Goal: Information Seeking & Learning: Check status

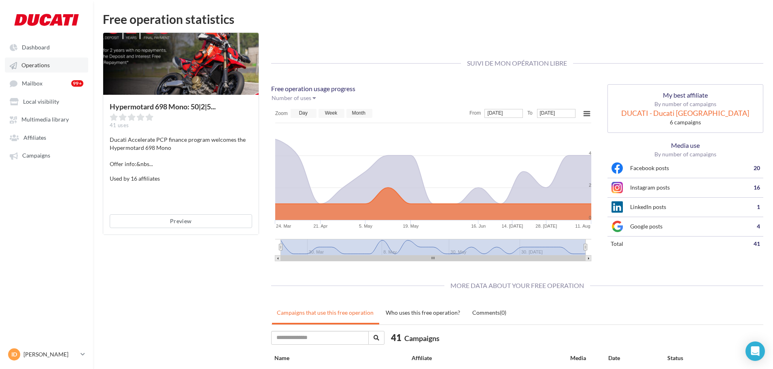
click at [48, 59] on link "Operations" at bounding box center [46, 64] width 83 height 15
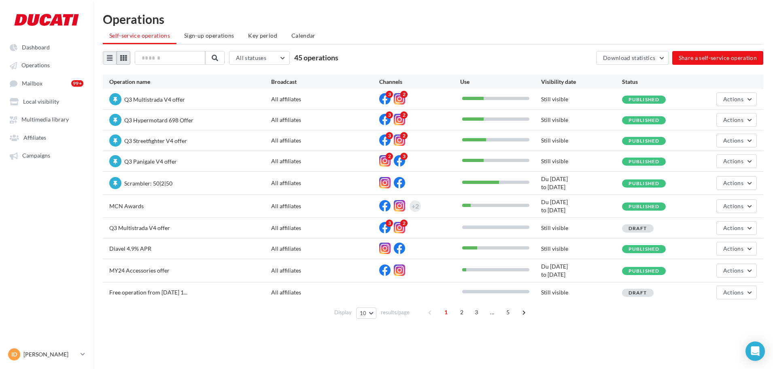
click at [123, 63] on button at bounding box center [124, 58] width 14 height 14
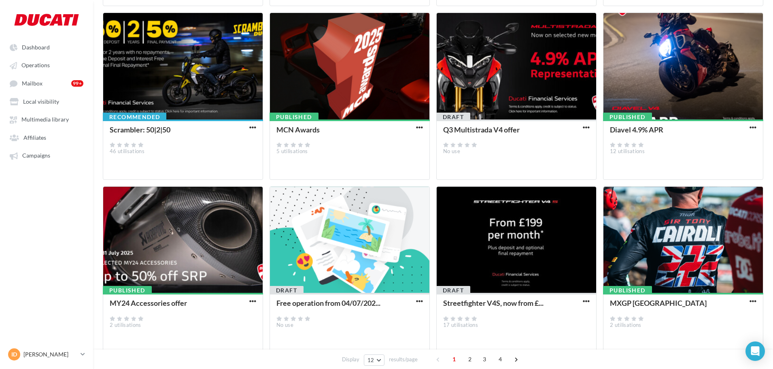
scroll to position [264, 0]
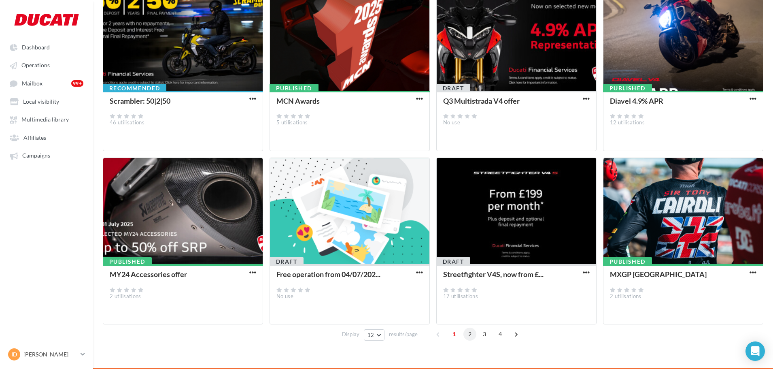
click at [419, 310] on span "2" at bounding box center [470, 334] width 13 height 13
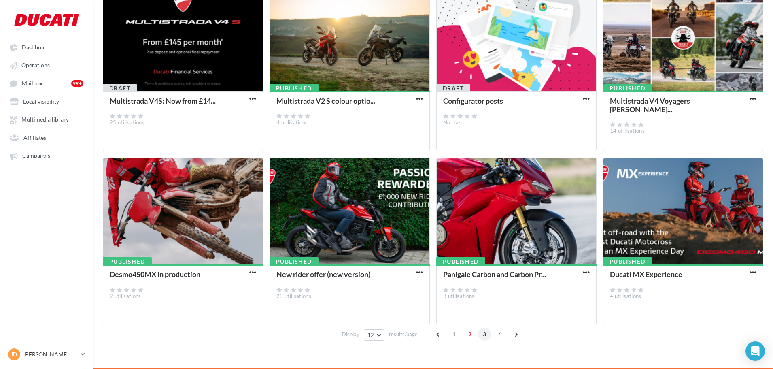
click at [419, 310] on span "3" at bounding box center [484, 334] width 13 height 13
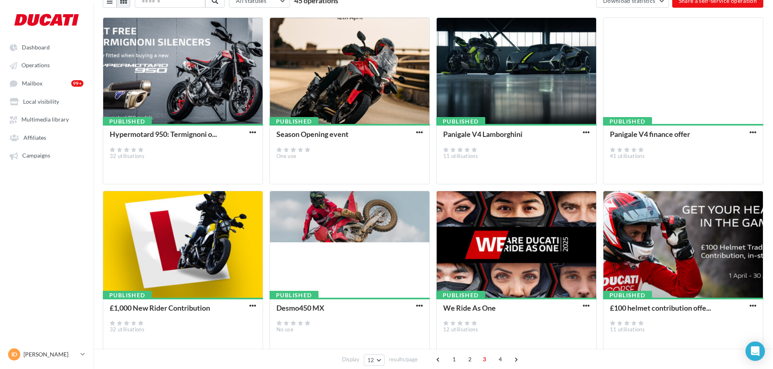
scroll to position [0, 0]
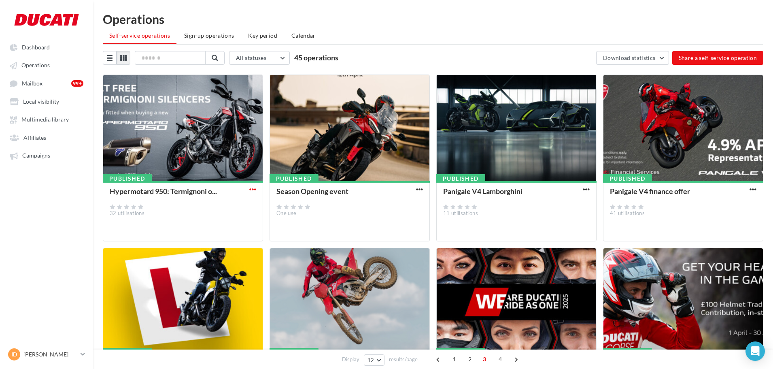
click at [255, 190] on span "button" at bounding box center [252, 189] width 7 height 7
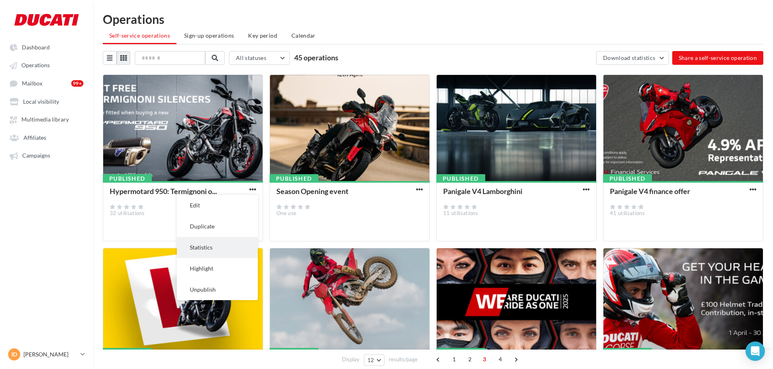
click at [200, 249] on button "Statistics" at bounding box center [217, 247] width 81 height 21
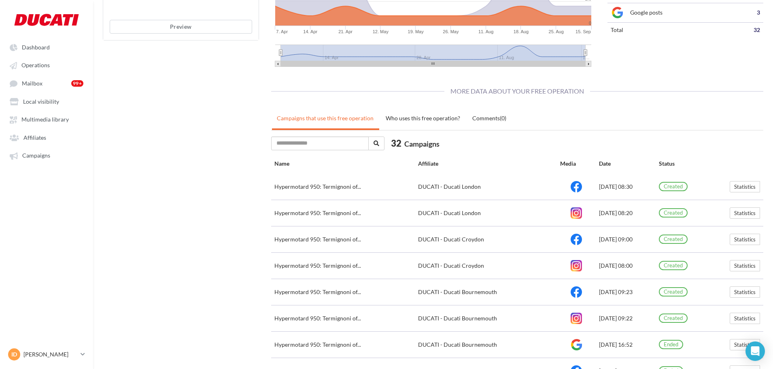
scroll to position [208, 0]
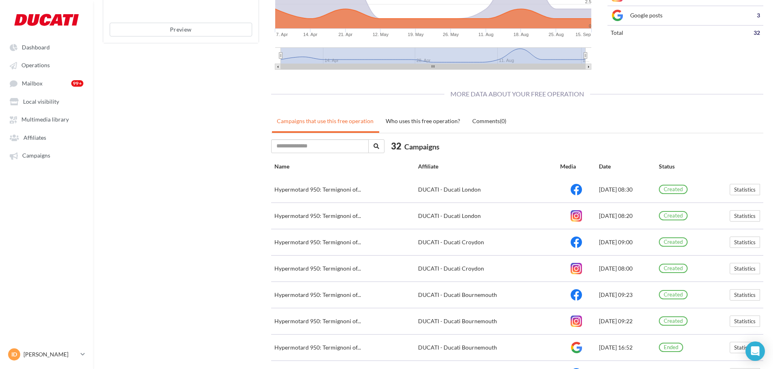
drag, startPoint x: 580, startPoint y: 189, endPoint x: 636, endPoint y: 188, distance: 56.3
click at [419, 188] on td "[DATE] 08:30" at bounding box center [626, 190] width 60 height 26
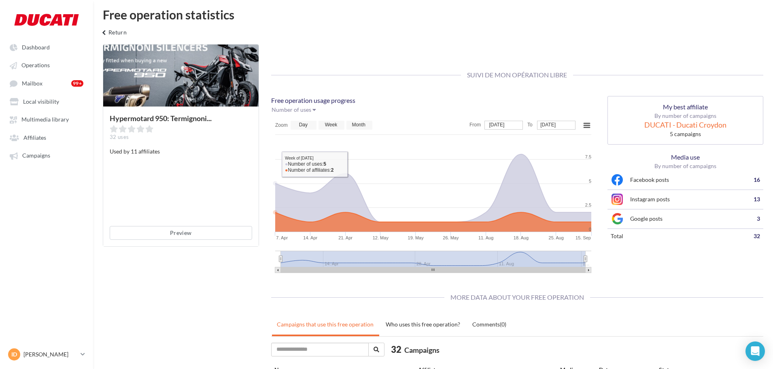
scroll to position [0, 0]
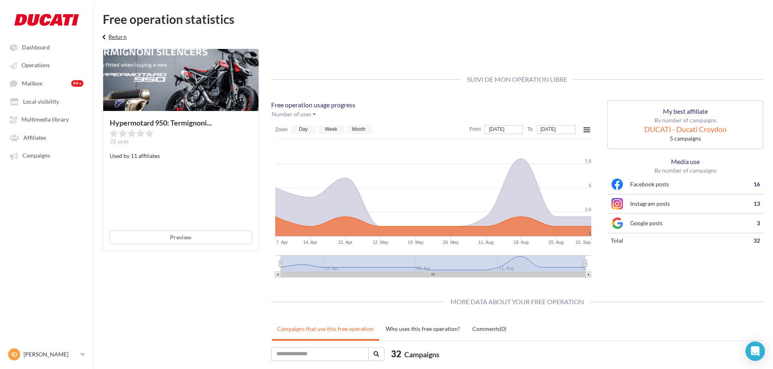
click at [121, 38] on button "keyboard_arrow_left Return" at bounding box center [113, 40] width 34 height 16
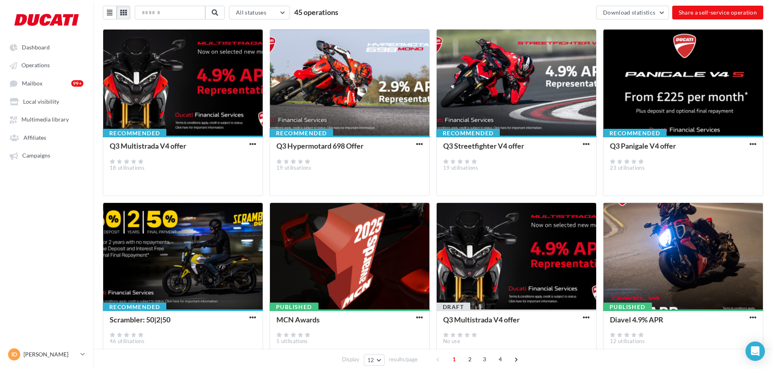
scroll to position [162, 0]
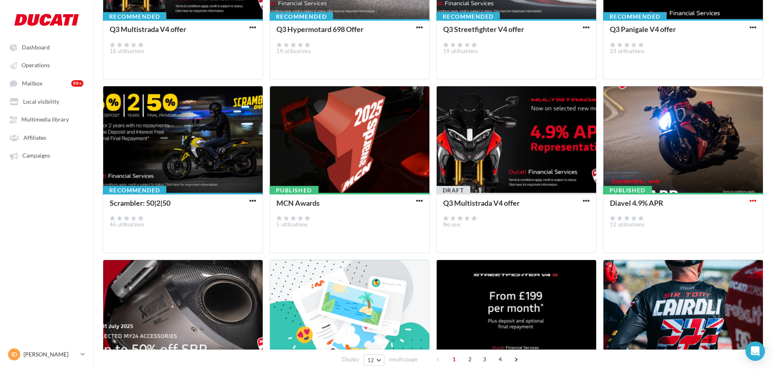
click at [419, 202] on span "button" at bounding box center [753, 200] width 7 height 7
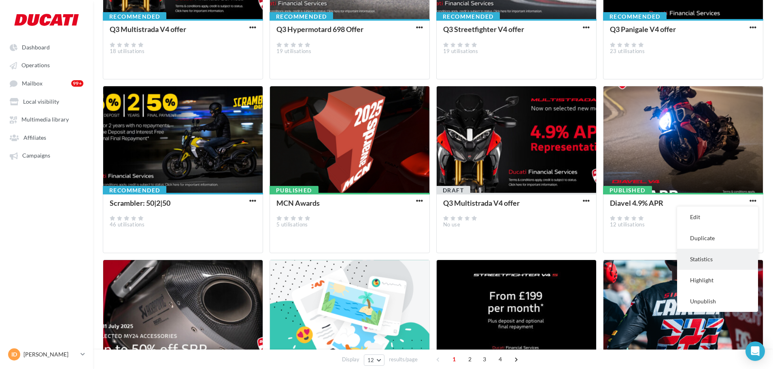
click at [419, 260] on button "Statistics" at bounding box center [717, 259] width 81 height 21
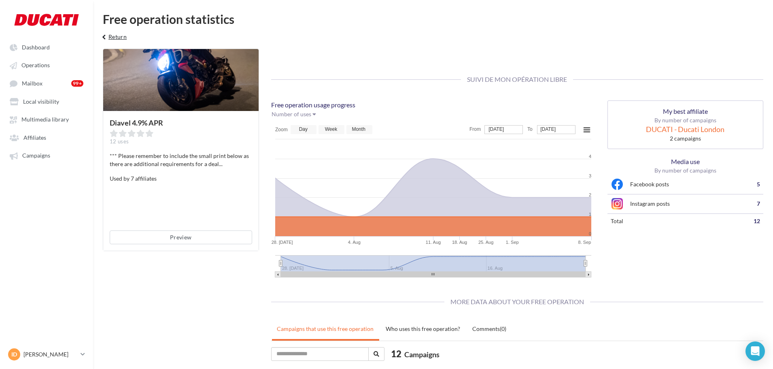
click at [107, 35] on icon "keyboard_arrow_left" at bounding box center [104, 37] width 9 height 8
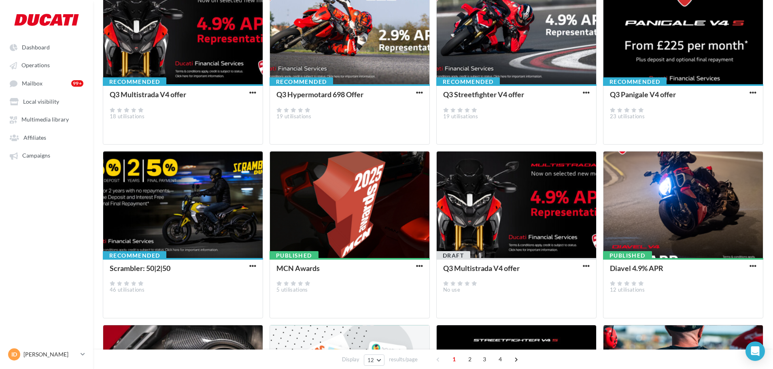
scroll to position [121, 0]
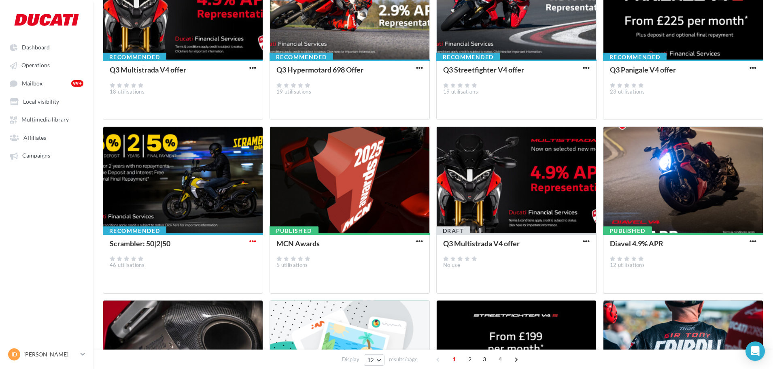
click at [255, 244] on span "button" at bounding box center [252, 241] width 7 height 7
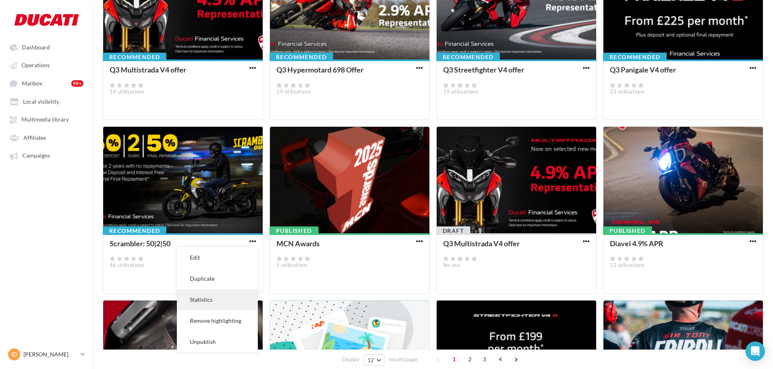
click at [220, 302] on button "Statistics" at bounding box center [217, 299] width 81 height 21
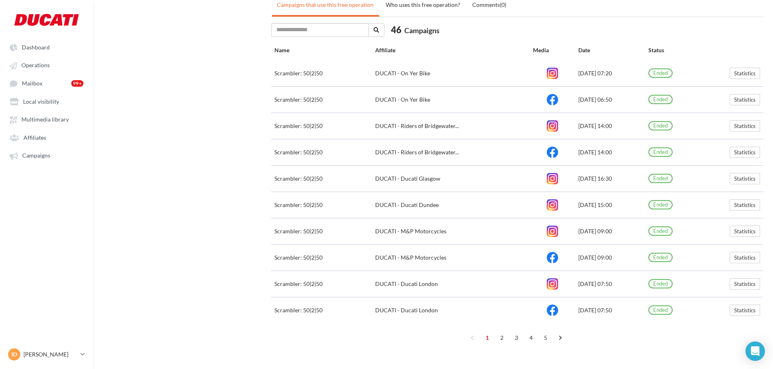
scroll to position [329, 0]
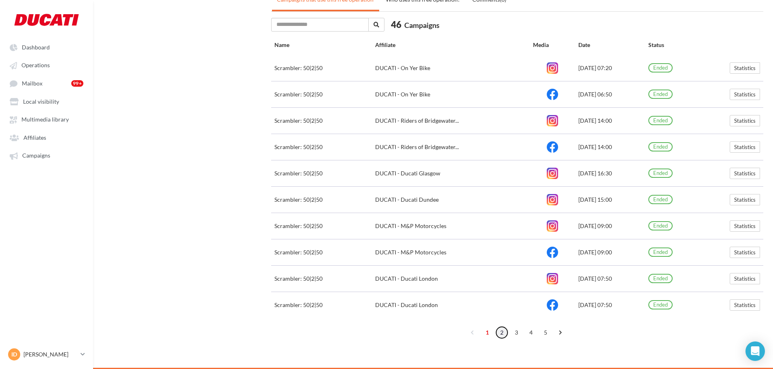
click at [419, 310] on link "2" at bounding box center [502, 332] width 13 height 13
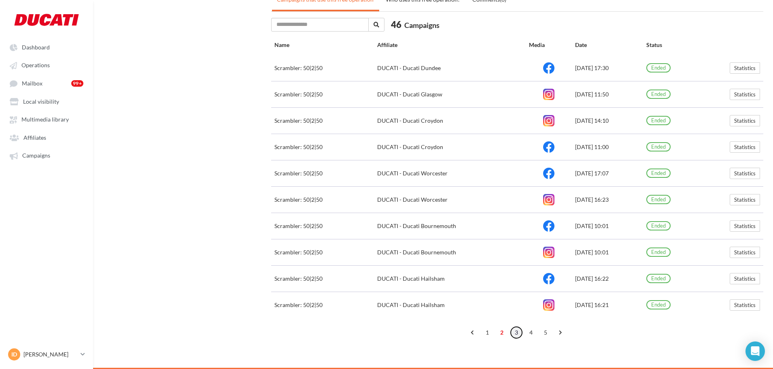
click at [419, 310] on link "3" at bounding box center [516, 332] width 13 height 13
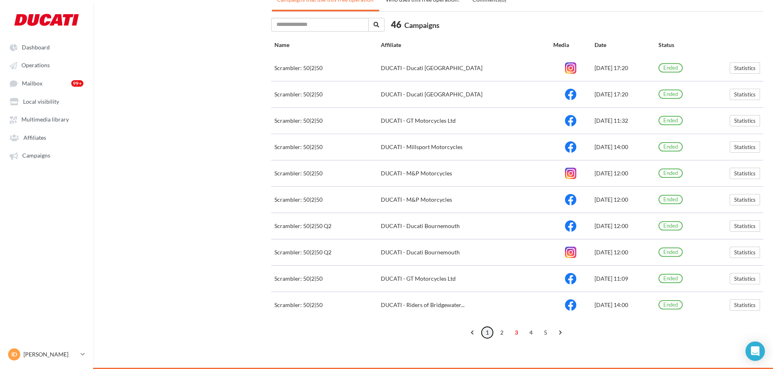
click at [419, 310] on link "1" at bounding box center [487, 332] width 13 height 13
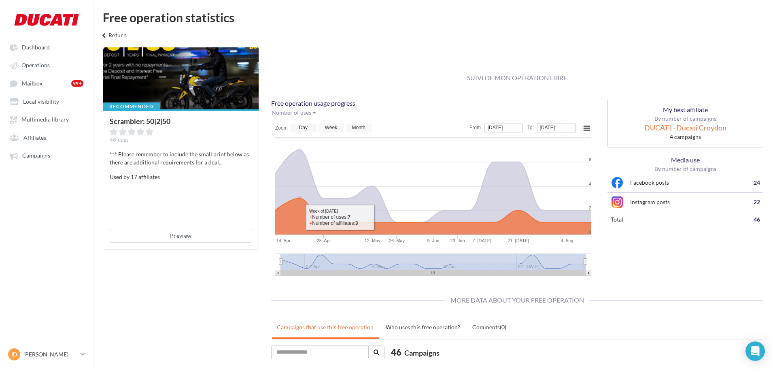
scroll to position [0, 0]
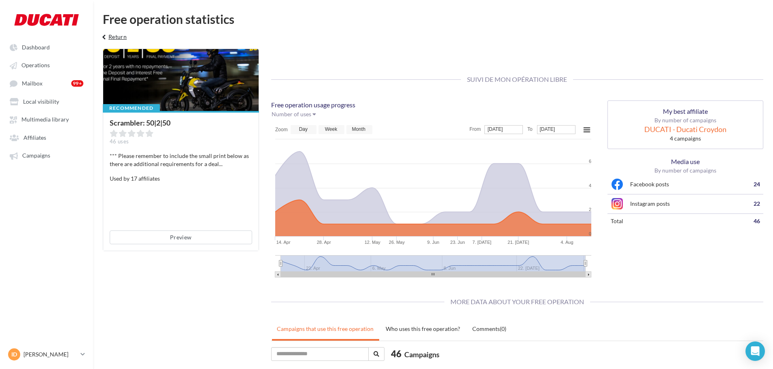
click at [112, 33] on button "keyboard_arrow_left Return" at bounding box center [113, 40] width 34 height 16
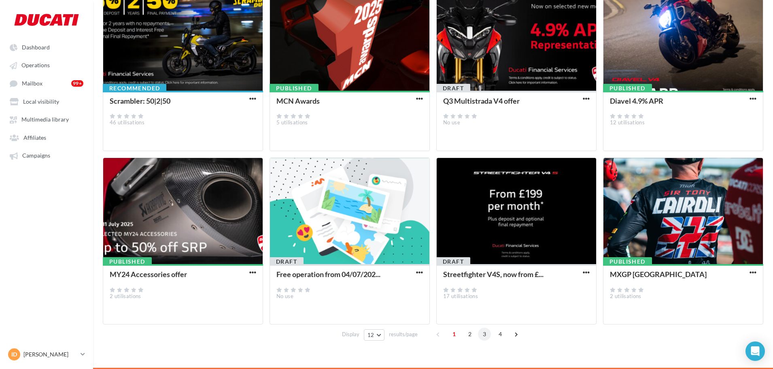
click at [419, 310] on span "3" at bounding box center [484, 334] width 13 height 13
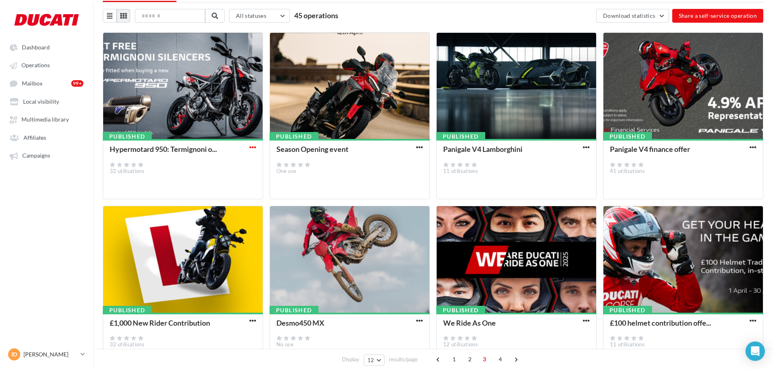
click at [252, 147] on span "button" at bounding box center [252, 147] width 7 height 7
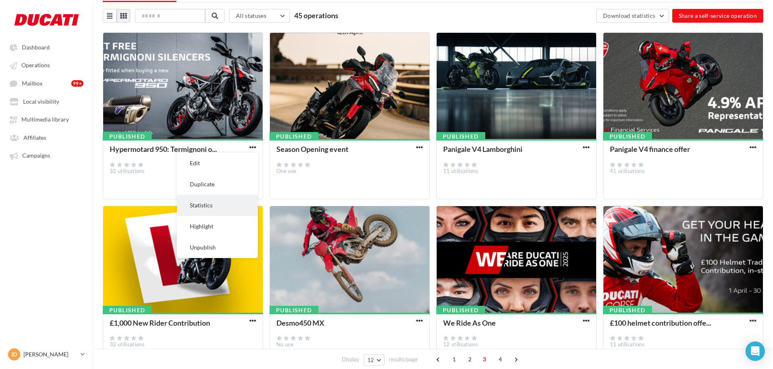
click at [217, 205] on button "Statistics" at bounding box center [217, 205] width 81 height 21
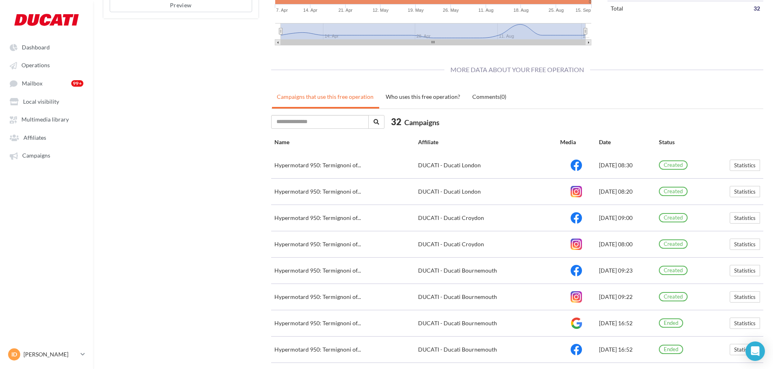
scroll to position [309, 0]
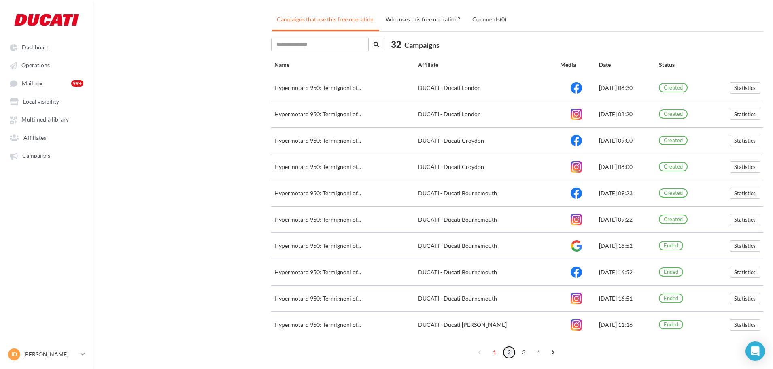
click at [419, 310] on link "2" at bounding box center [509, 352] width 13 height 13
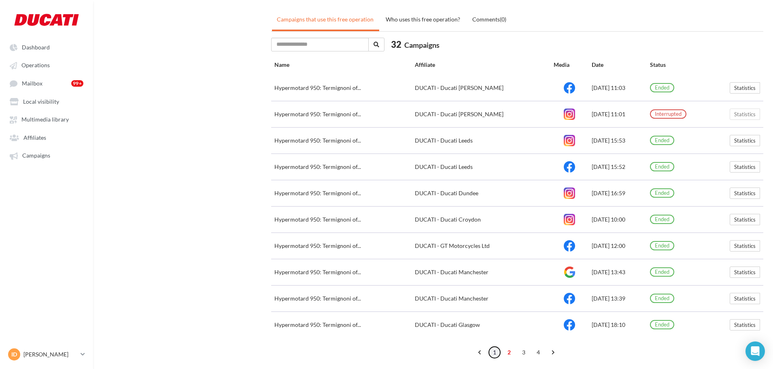
click at [419, 310] on link "1" at bounding box center [494, 352] width 13 height 13
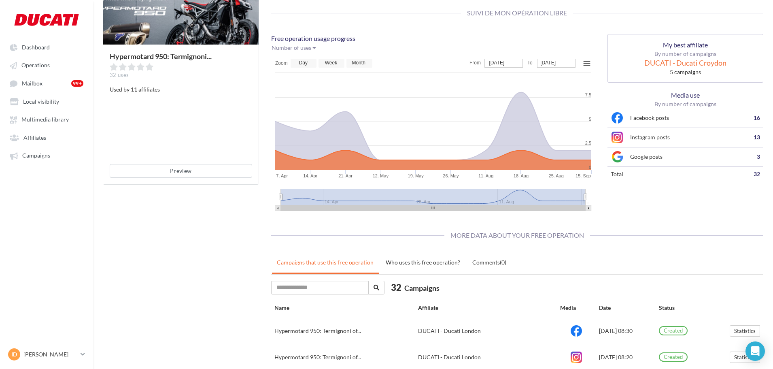
scroll to position [0, 0]
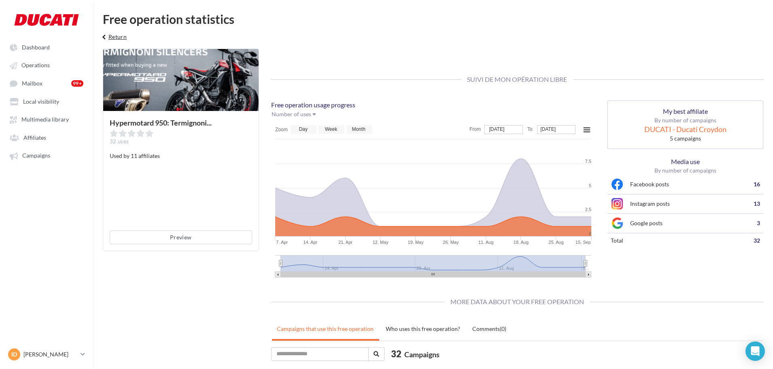
click at [122, 34] on button "keyboard_arrow_left Return" at bounding box center [113, 40] width 34 height 16
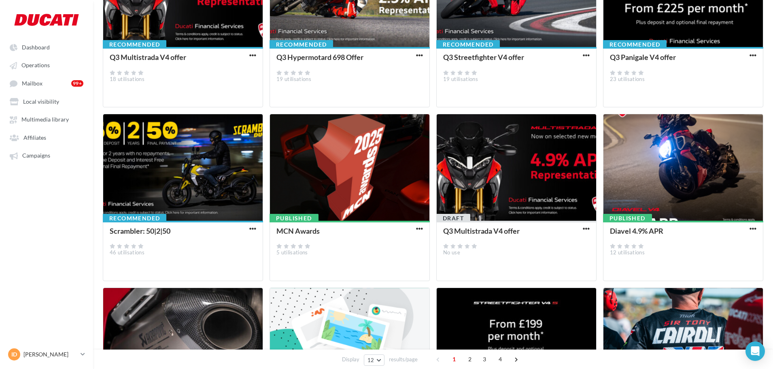
scroll to position [264, 0]
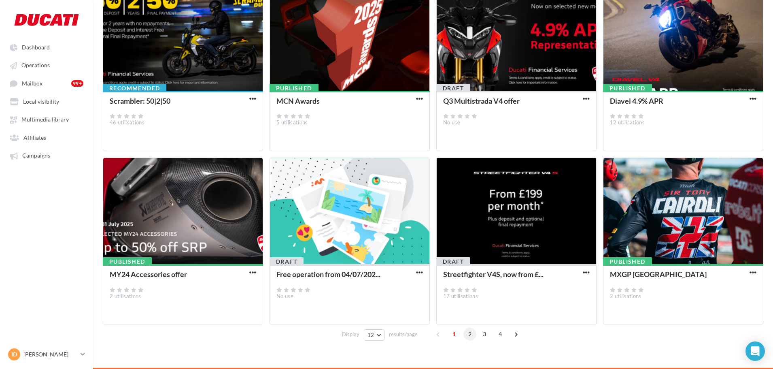
click at [419, 310] on span "2" at bounding box center [470, 334] width 13 height 13
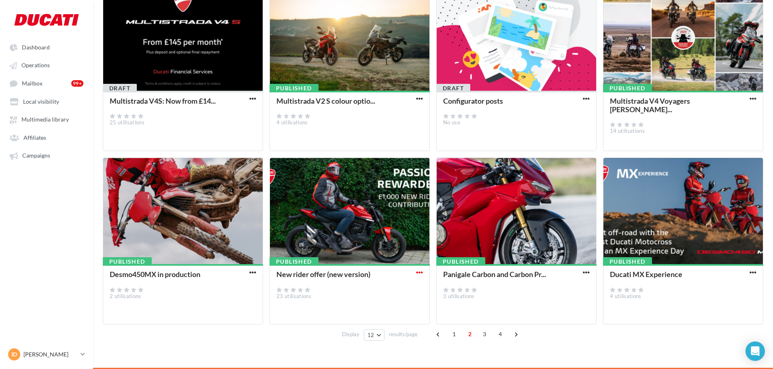
click at [418, 274] on span "button" at bounding box center [419, 272] width 7 height 7
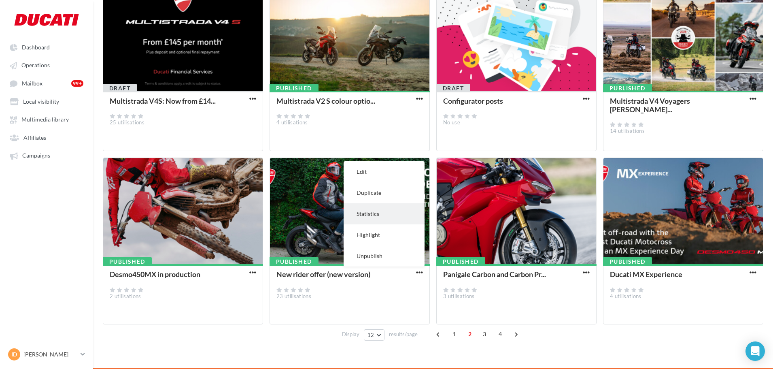
click at [387, 216] on button "Statistics" at bounding box center [384, 213] width 81 height 21
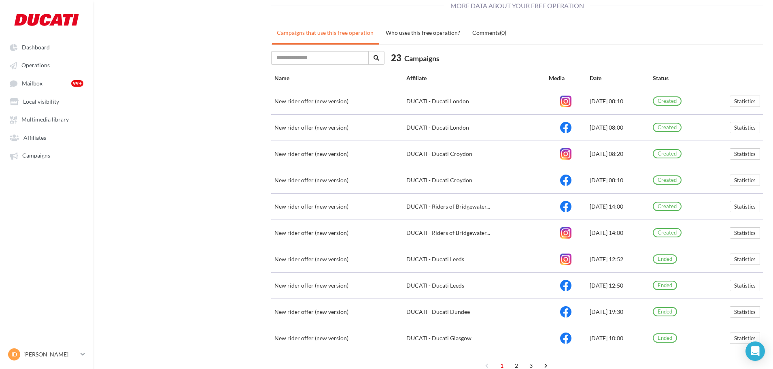
scroll to position [329, 0]
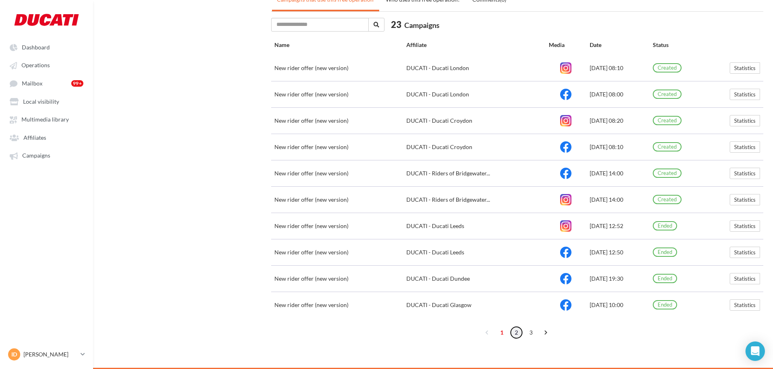
click at [419, 310] on link "2" at bounding box center [516, 332] width 13 height 13
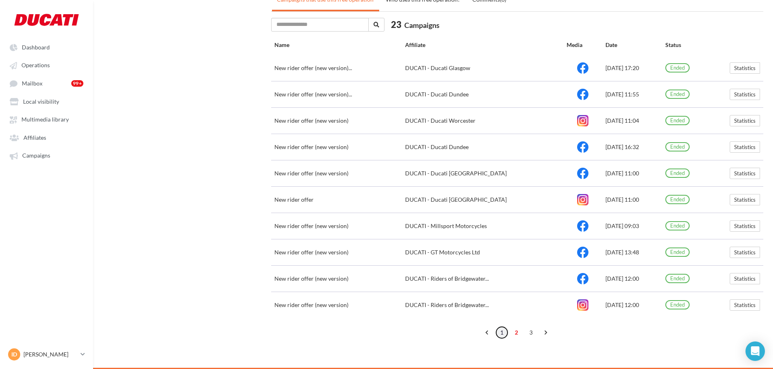
click at [419, 310] on link "1" at bounding box center [502, 332] width 13 height 13
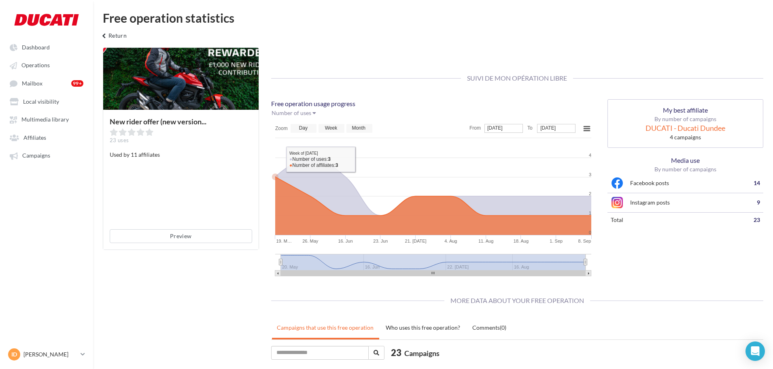
scroll to position [0, 0]
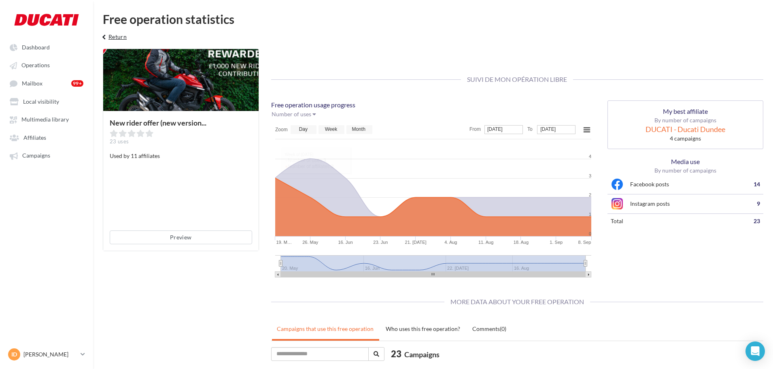
click at [119, 39] on button "keyboard_arrow_left Return" at bounding box center [113, 40] width 34 height 16
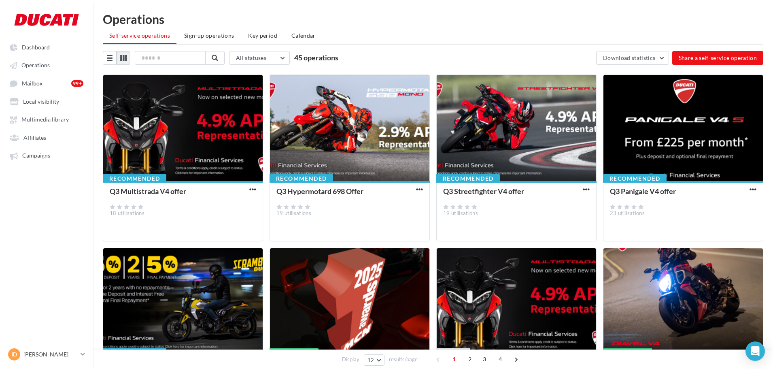
scroll to position [264, 0]
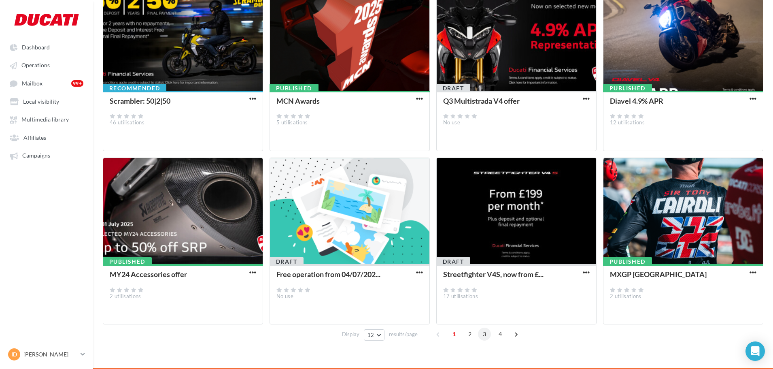
click at [419, 310] on span "3" at bounding box center [484, 334] width 13 height 13
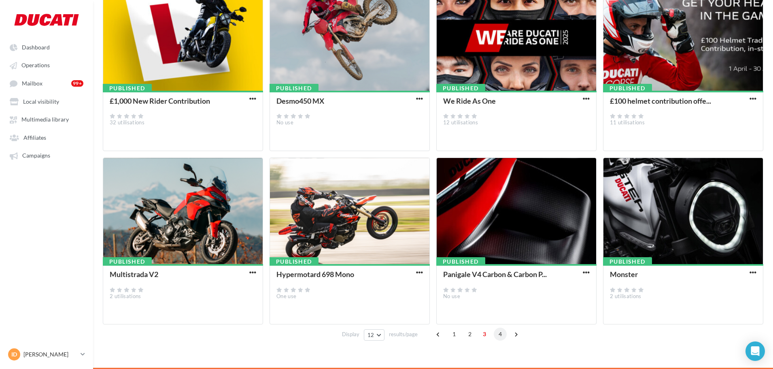
click at [419, 310] on span "4" at bounding box center [500, 334] width 13 height 13
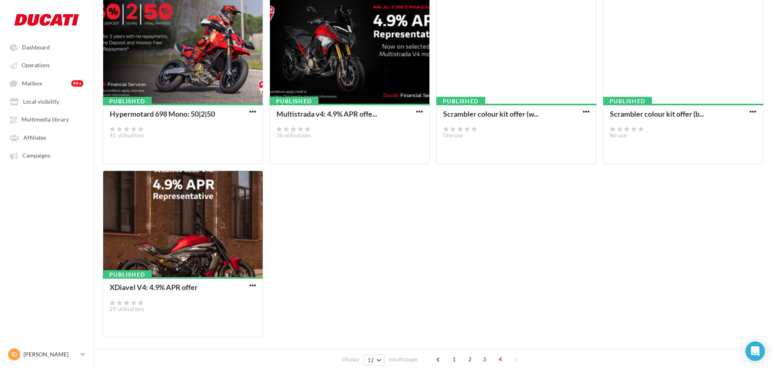
scroll to position [264, 0]
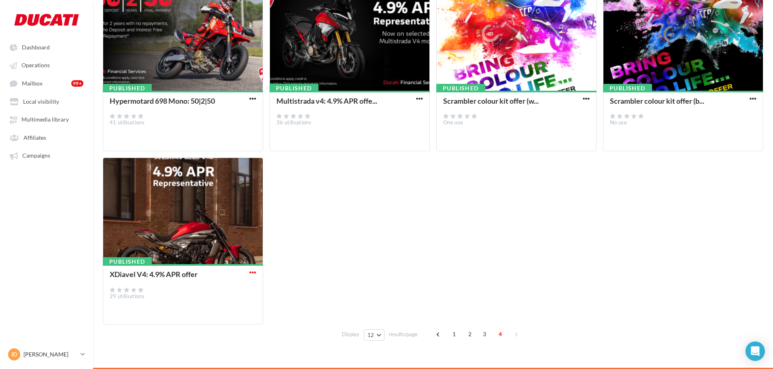
click at [252, 273] on span "button" at bounding box center [252, 272] width 7 height 7
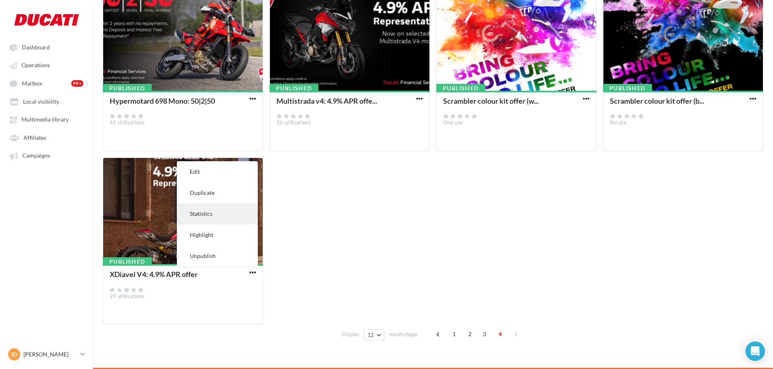
click at [219, 213] on button "Statistics" at bounding box center [217, 213] width 81 height 21
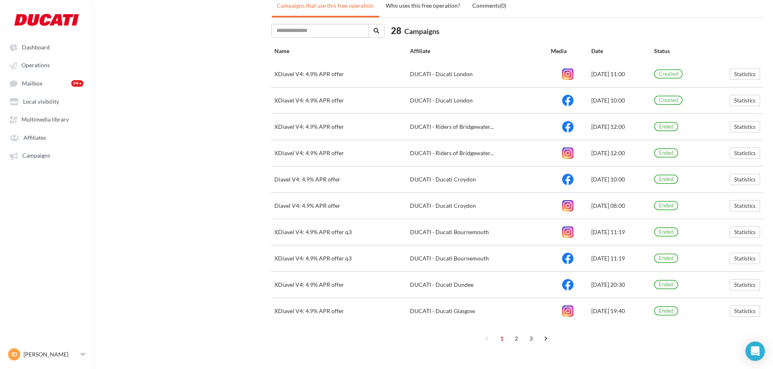
scroll to position [329, 0]
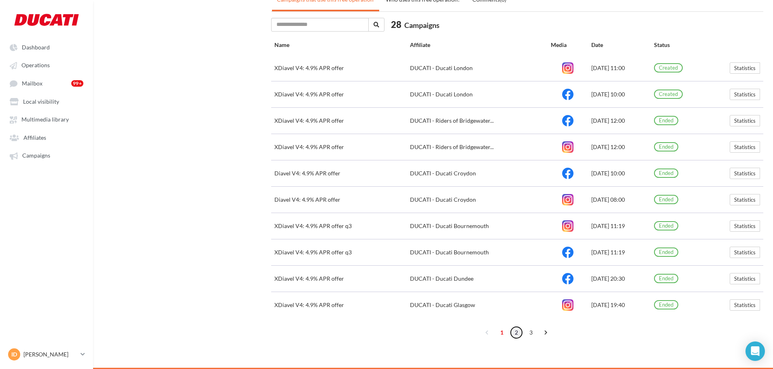
click at [419, 310] on link "2" at bounding box center [516, 332] width 13 height 13
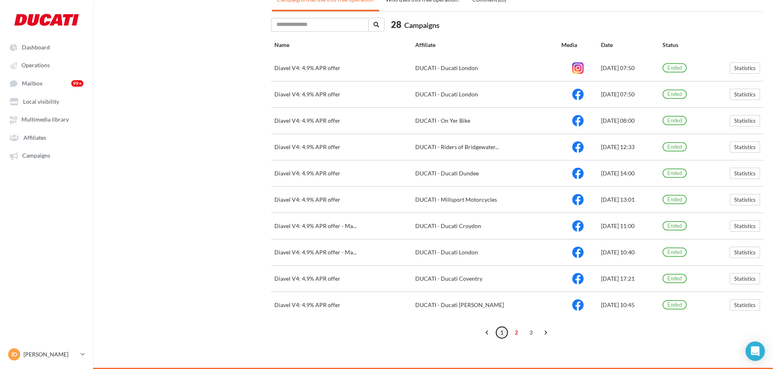
click at [419, 310] on link "1" at bounding box center [502, 332] width 13 height 13
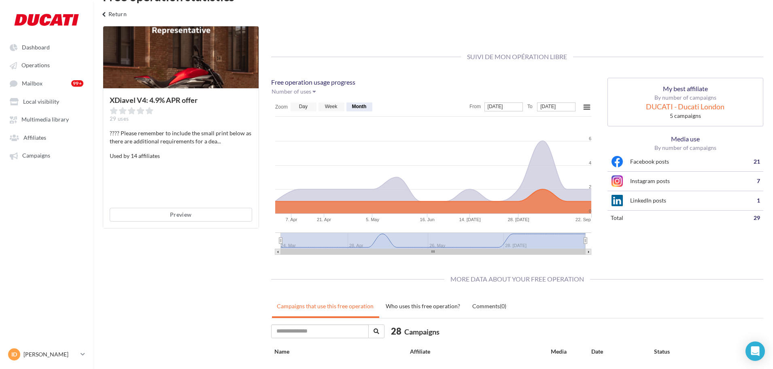
scroll to position [0, 0]
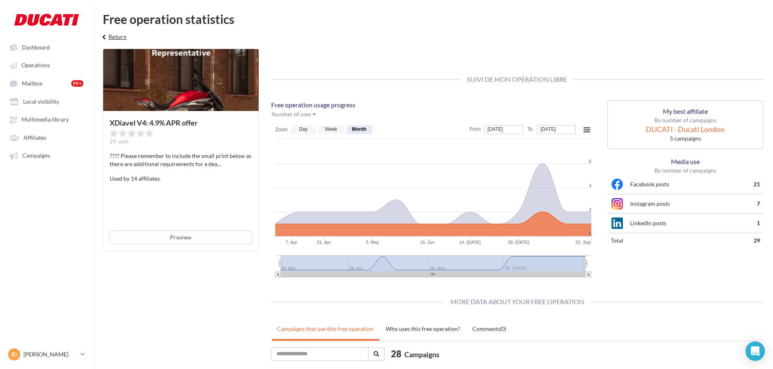
click at [112, 36] on button "keyboard_arrow_left Return" at bounding box center [113, 40] width 34 height 16
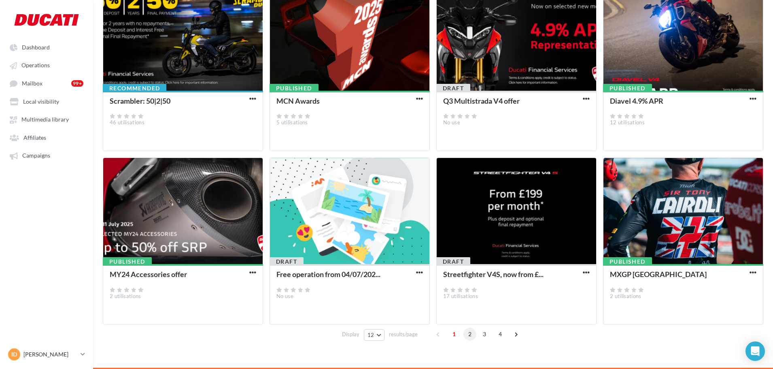
click at [419, 310] on span "2" at bounding box center [470, 334] width 13 height 13
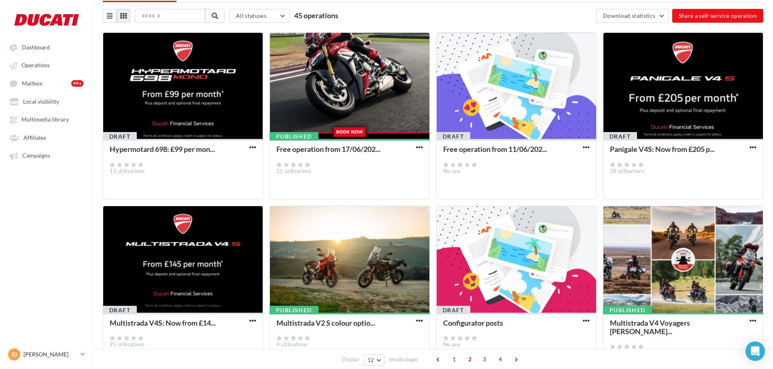
scroll to position [264, 0]
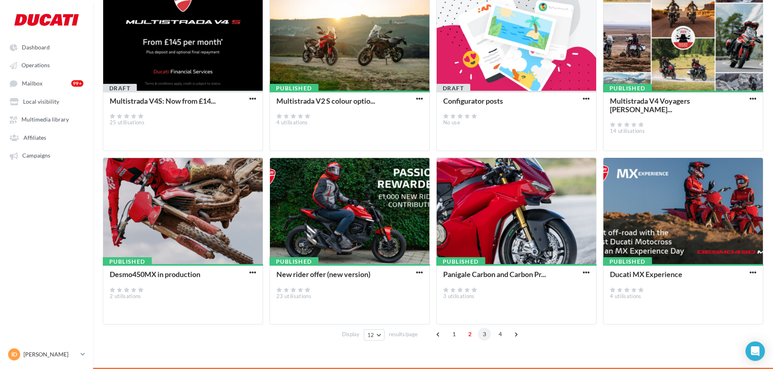
click at [419, 310] on span "3" at bounding box center [484, 334] width 13 height 13
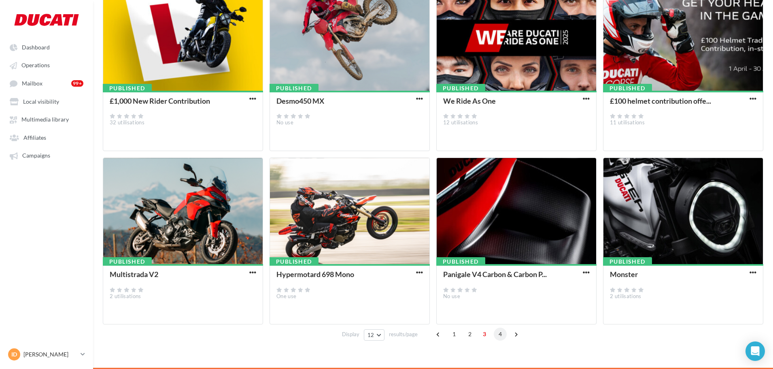
click at [419, 310] on span "4" at bounding box center [500, 334] width 13 height 13
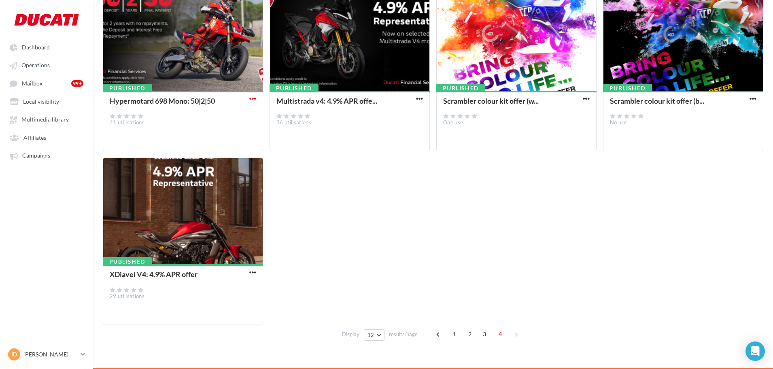
click at [253, 99] on span "button" at bounding box center [252, 98] width 7 height 7
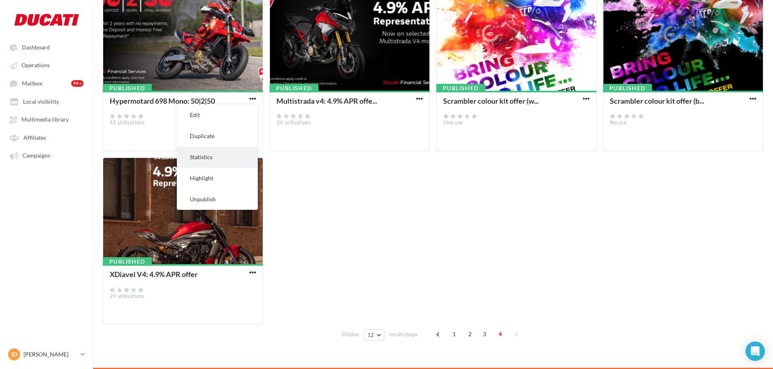
click at [221, 160] on button "Statistics" at bounding box center [217, 157] width 81 height 21
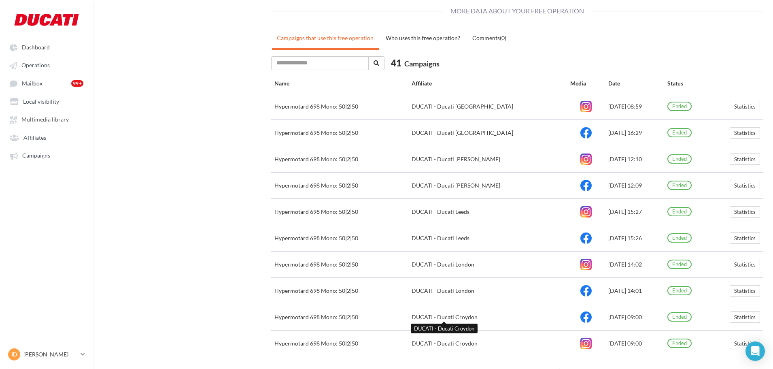
scroll to position [329, 0]
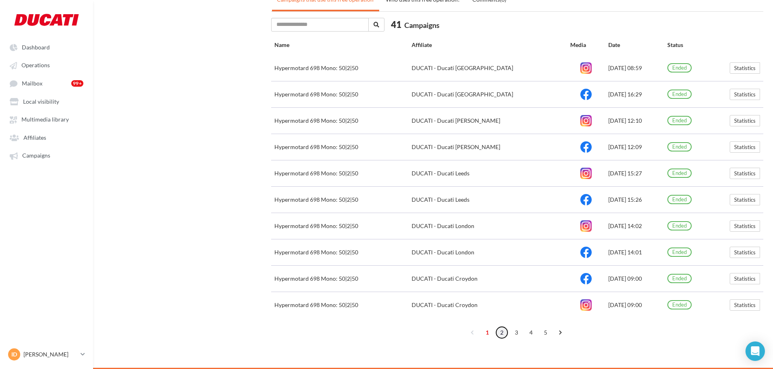
click at [419, 310] on link "2" at bounding box center [502, 332] width 13 height 13
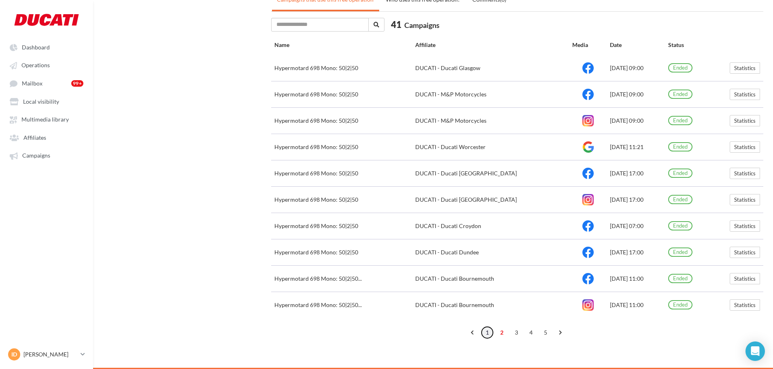
click at [419, 310] on link "1" at bounding box center [487, 332] width 13 height 13
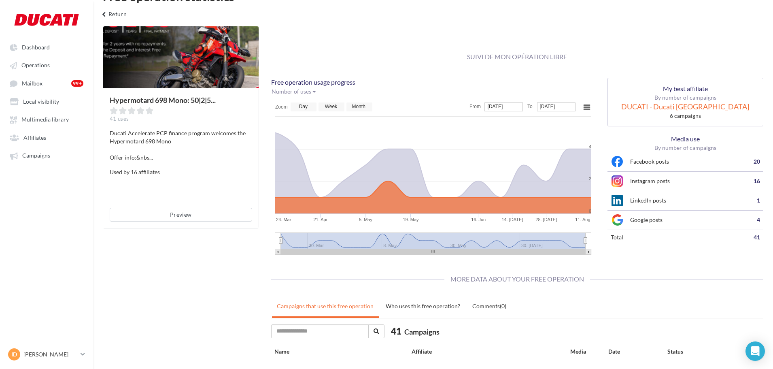
scroll to position [0, 0]
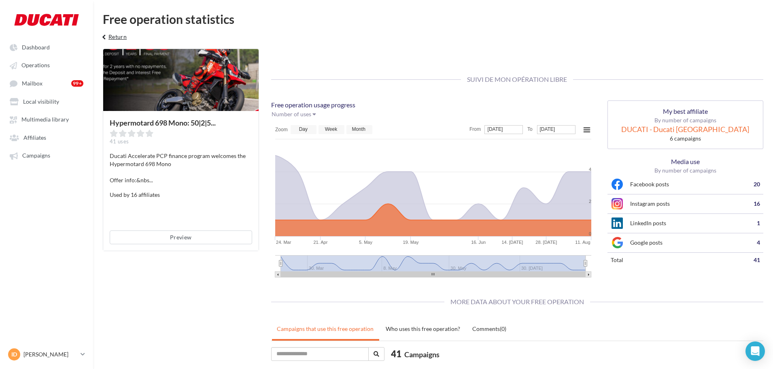
click at [119, 33] on button "keyboard_arrow_left Return" at bounding box center [113, 40] width 34 height 16
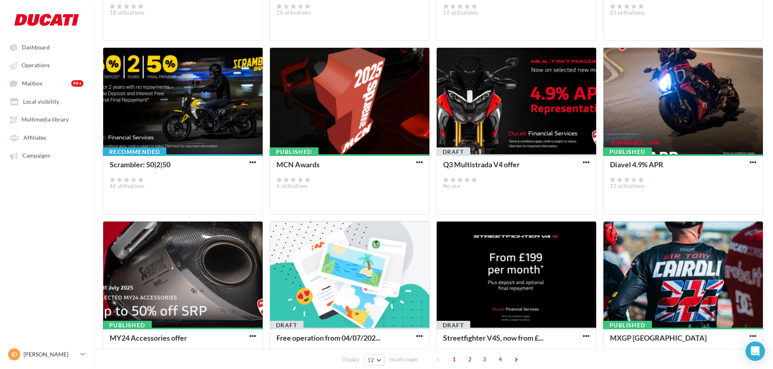
scroll to position [202, 0]
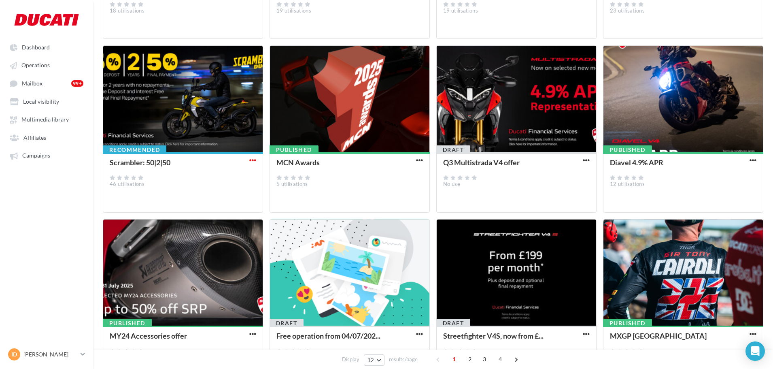
click at [253, 159] on span "button" at bounding box center [252, 160] width 7 height 7
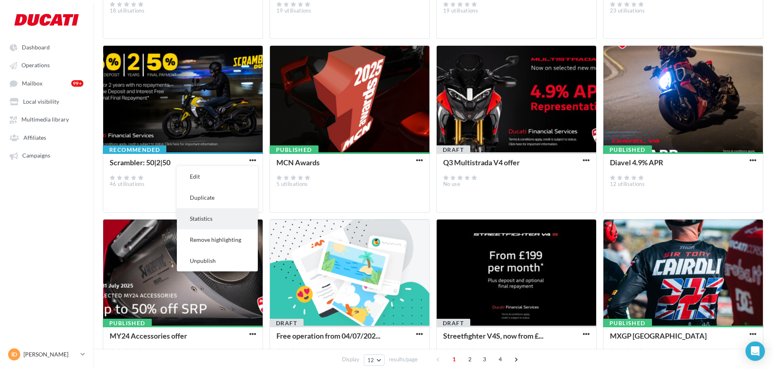
click at [219, 217] on button "Statistics" at bounding box center [217, 218] width 81 height 21
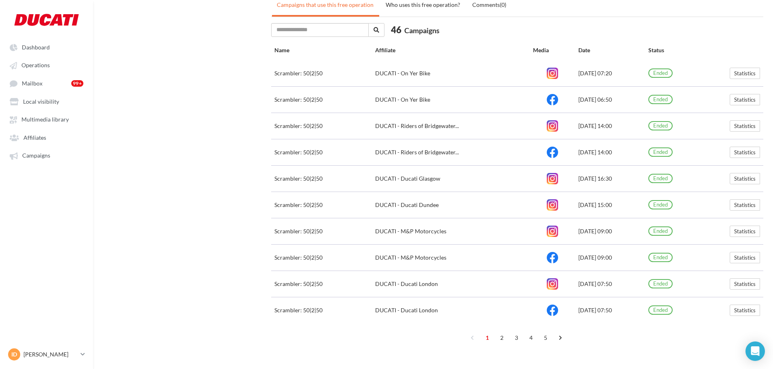
scroll to position [329, 0]
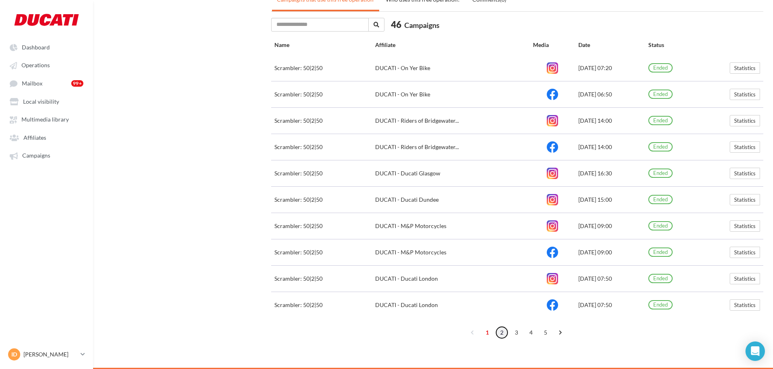
click at [419, 310] on link "2" at bounding box center [502, 332] width 13 height 13
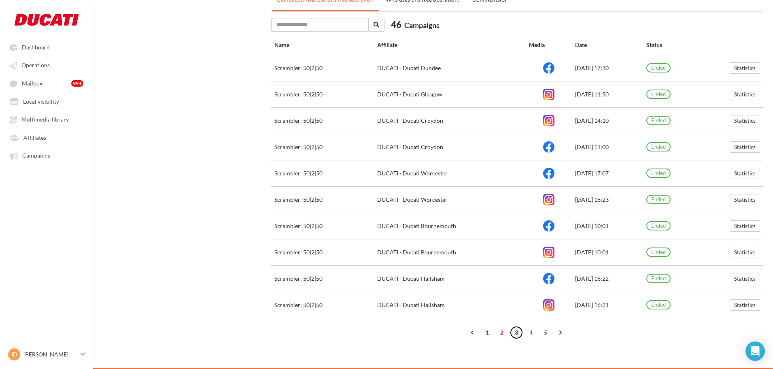
click at [419, 310] on link "3" at bounding box center [516, 332] width 13 height 13
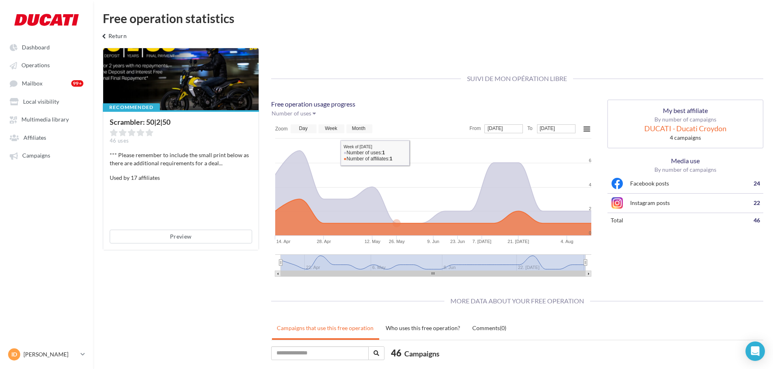
scroll to position [0, 0]
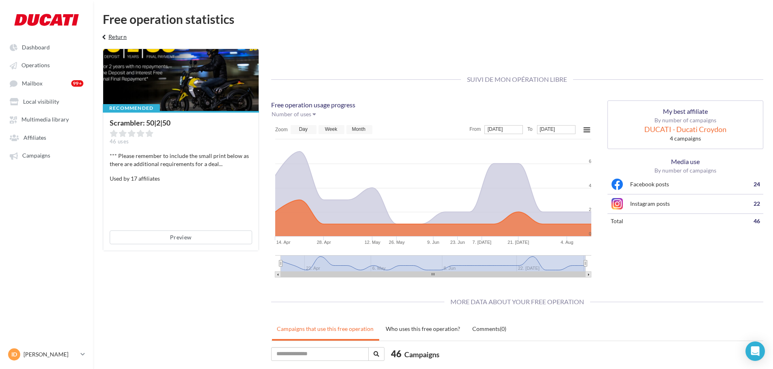
click at [121, 40] on button "keyboard_arrow_left Return" at bounding box center [113, 40] width 34 height 16
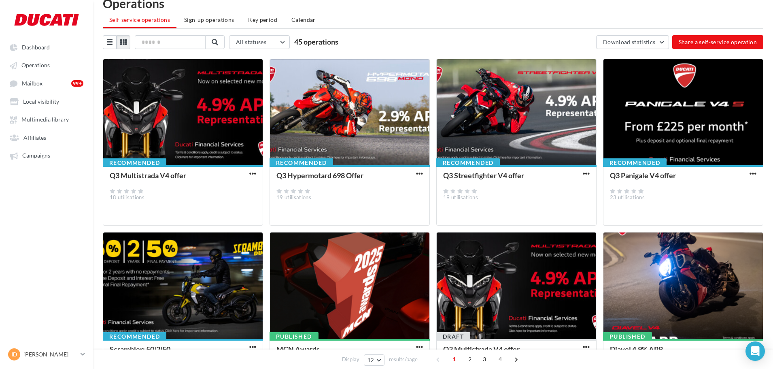
scroll to position [264, 0]
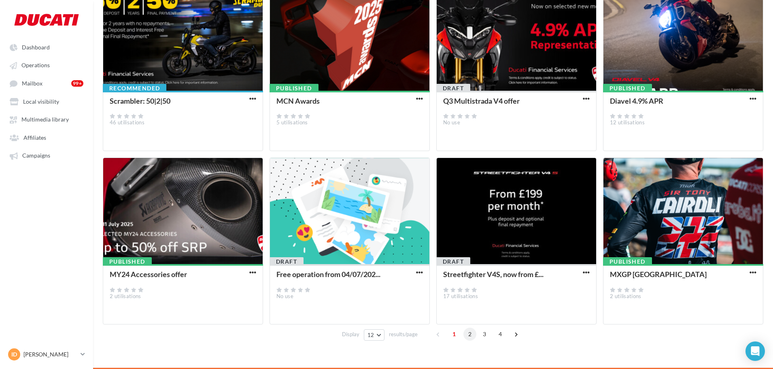
click at [419, 310] on span "2" at bounding box center [470, 334] width 13 height 13
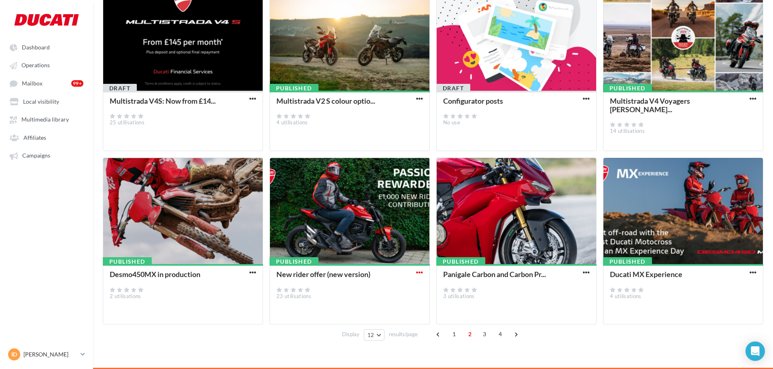
click at [418, 275] on span "button" at bounding box center [419, 272] width 7 height 7
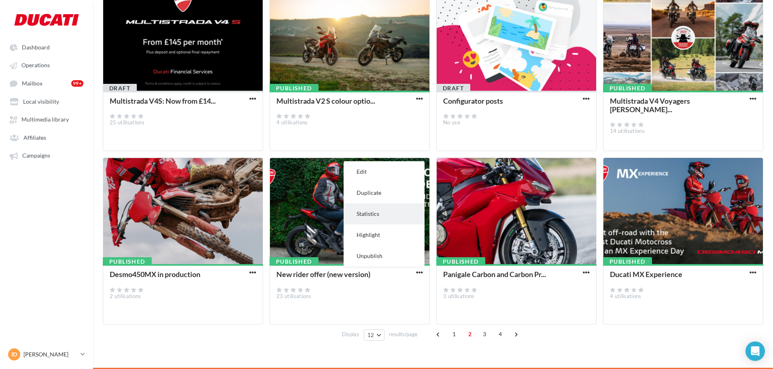
click at [373, 212] on button "Statistics" at bounding box center [384, 213] width 81 height 21
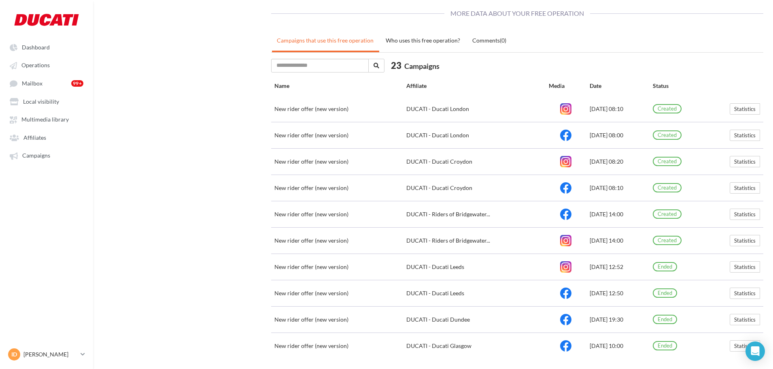
scroll to position [329, 0]
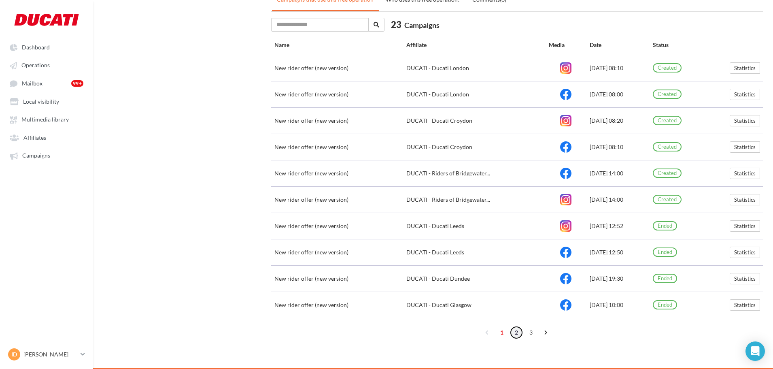
click at [419, 310] on link "2" at bounding box center [516, 332] width 13 height 13
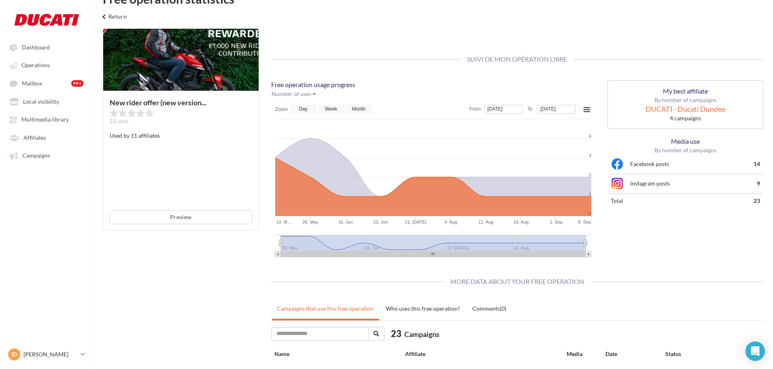
scroll to position [0, 0]
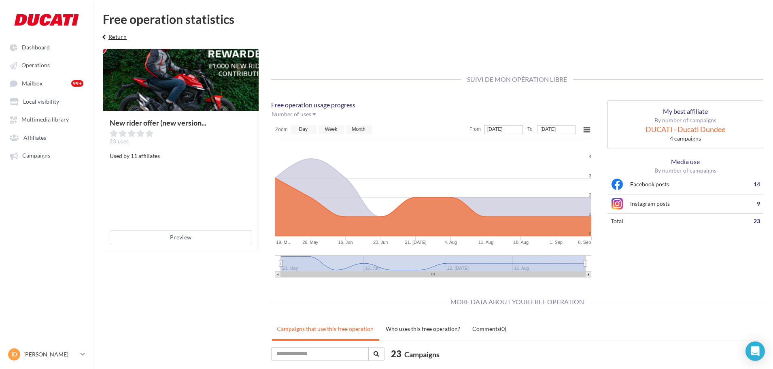
click at [127, 36] on button "keyboard_arrow_left Return" at bounding box center [113, 40] width 34 height 16
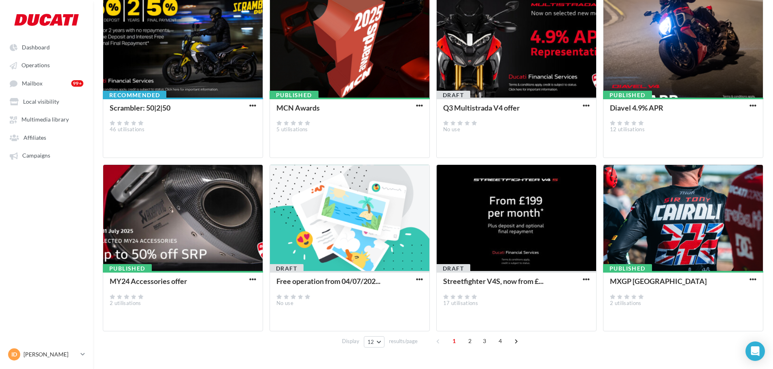
scroll to position [264, 0]
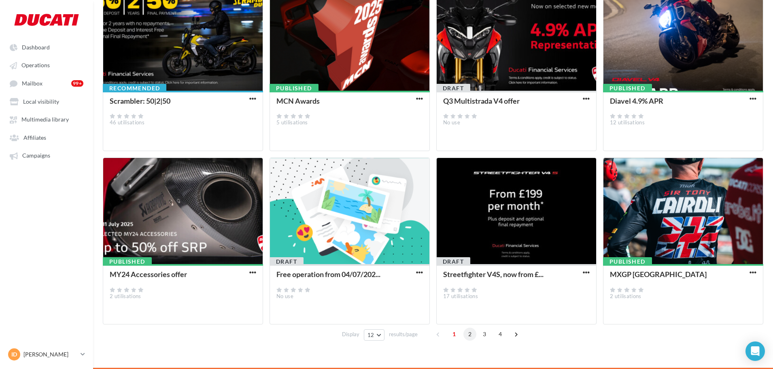
click at [419, 310] on span "2" at bounding box center [470, 334] width 13 height 13
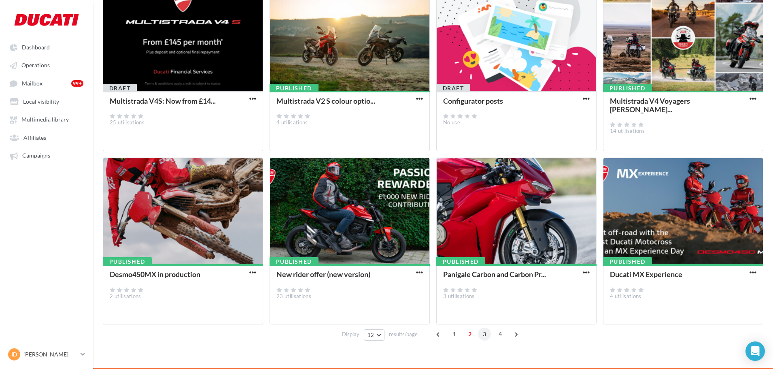
click at [419, 310] on span "3" at bounding box center [484, 334] width 13 height 13
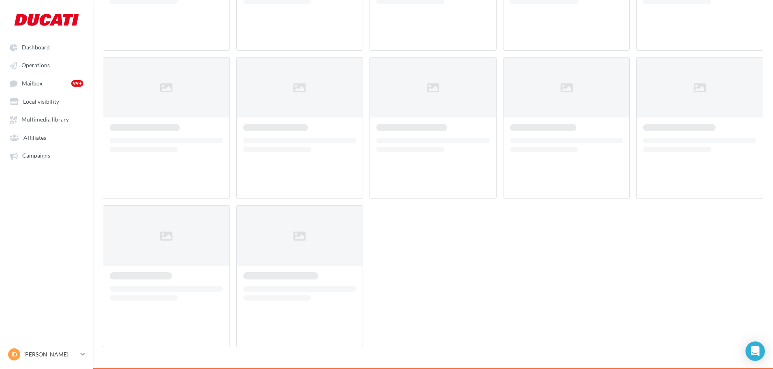
scroll to position [42, 0]
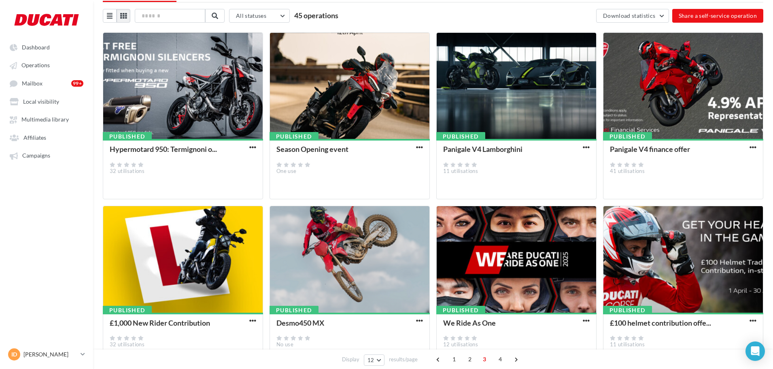
click at [251, 152] on div "Hypermotard 950: Termignoni o..." at bounding box center [181, 149] width 143 height 9
click at [250, 146] on span "button" at bounding box center [252, 147] width 7 height 7
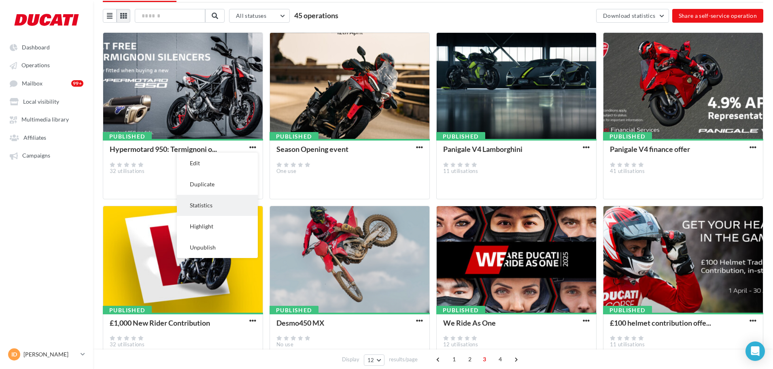
click at [219, 207] on button "Statistics" at bounding box center [217, 205] width 81 height 21
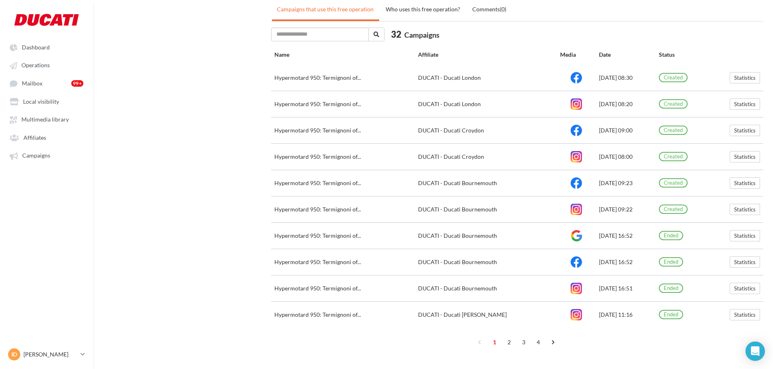
scroll to position [329, 0]
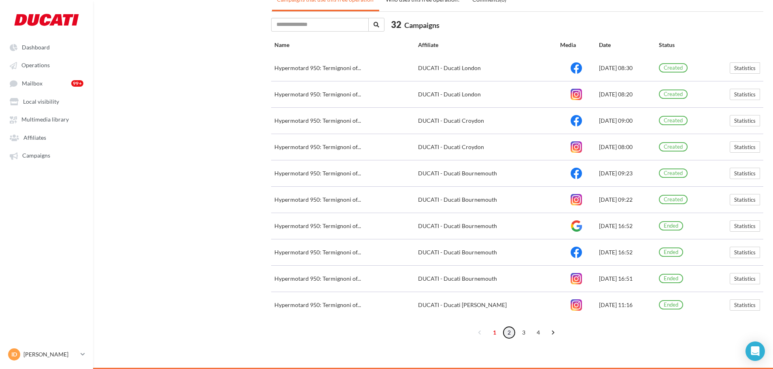
click at [419, 310] on link "2" at bounding box center [509, 332] width 13 height 13
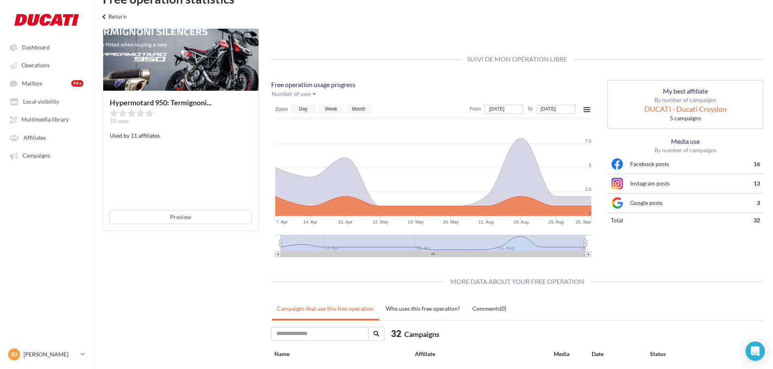
scroll to position [0, 0]
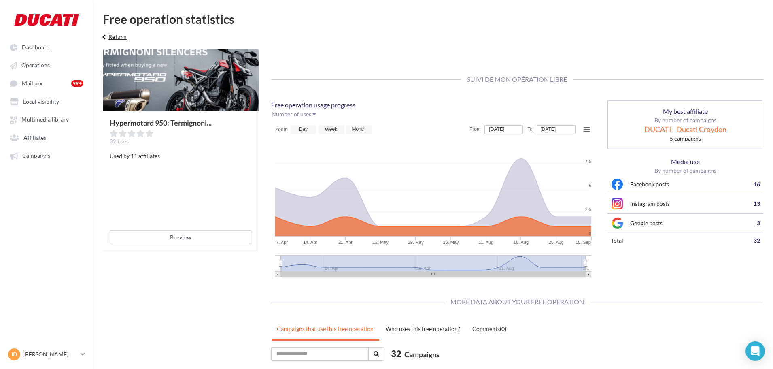
click at [111, 34] on button "keyboard_arrow_left Return" at bounding box center [113, 40] width 34 height 16
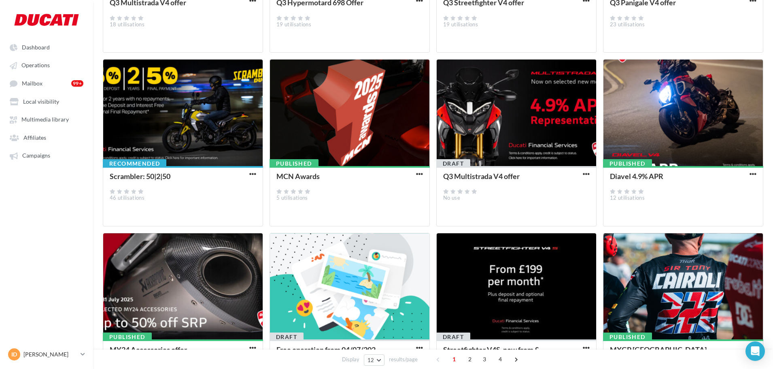
scroll to position [264, 0]
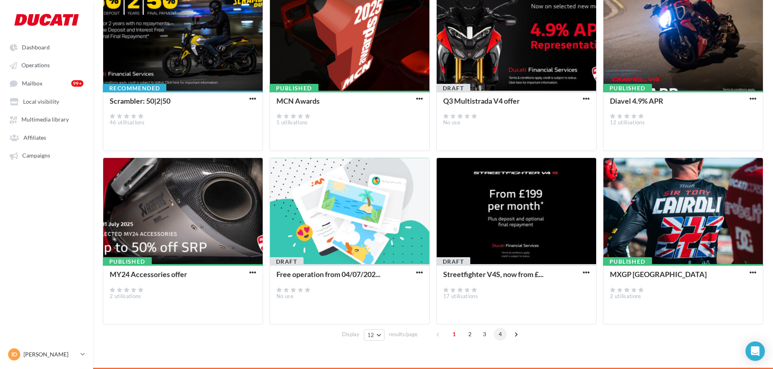
click at [419, 310] on span "4" at bounding box center [500, 334] width 13 height 13
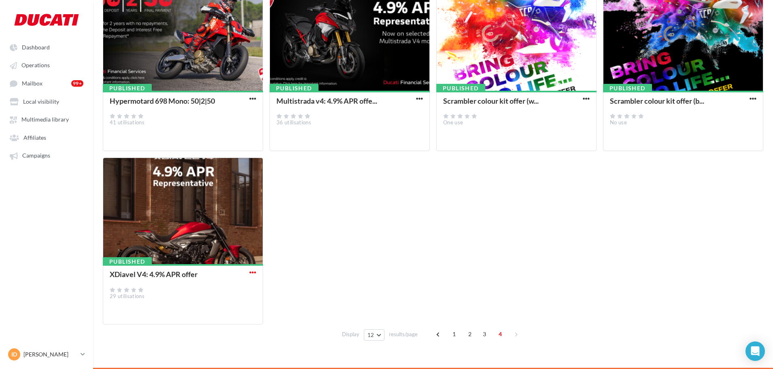
click at [249, 272] on span "button" at bounding box center [252, 272] width 7 height 7
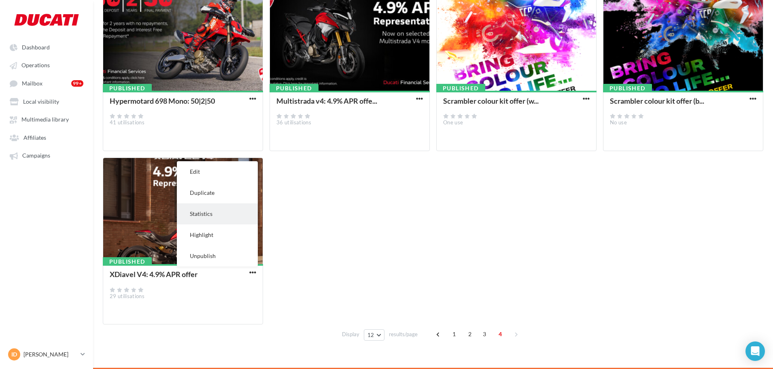
click at [210, 212] on button "Statistics" at bounding box center [217, 213] width 81 height 21
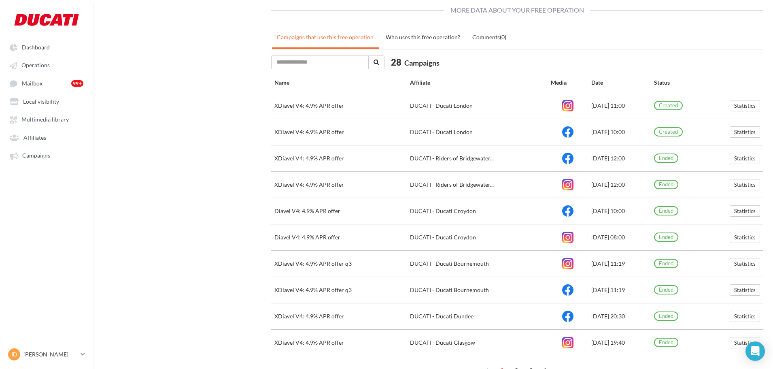
scroll to position [329, 0]
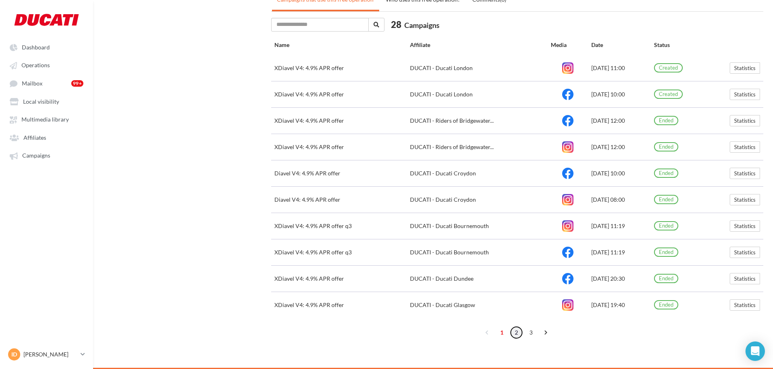
click at [419, 310] on link "2" at bounding box center [516, 332] width 13 height 13
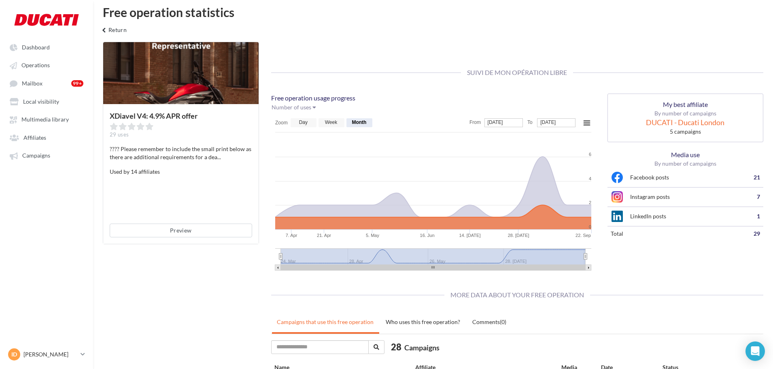
scroll to position [0, 0]
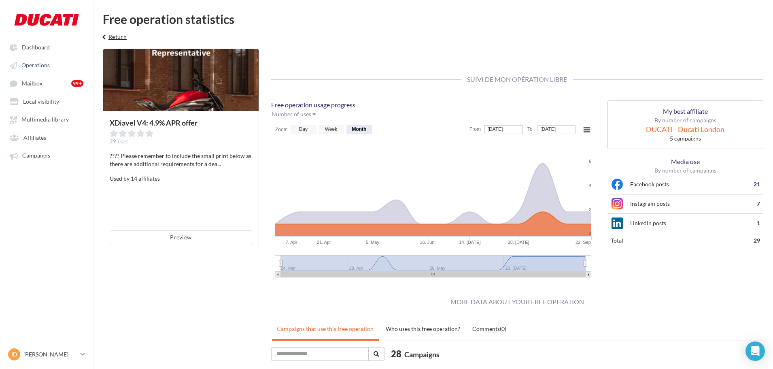
click at [121, 37] on button "keyboard_arrow_left Return" at bounding box center [113, 40] width 34 height 16
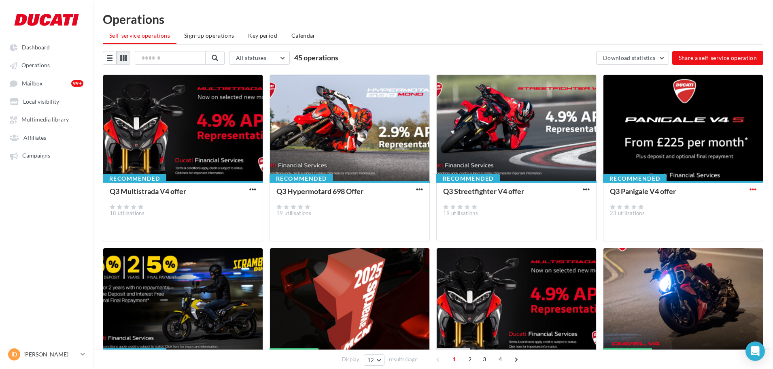
click at [419, 191] on span "button" at bounding box center [753, 189] width 7 height 7
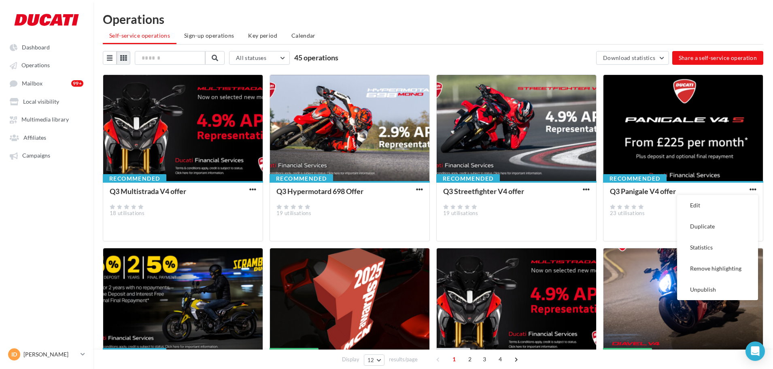
click at [419, 219] on div "Q3 Streetfighter V4 offer 19 utilisations" at bounding box center [516, 210] width 147 height 46
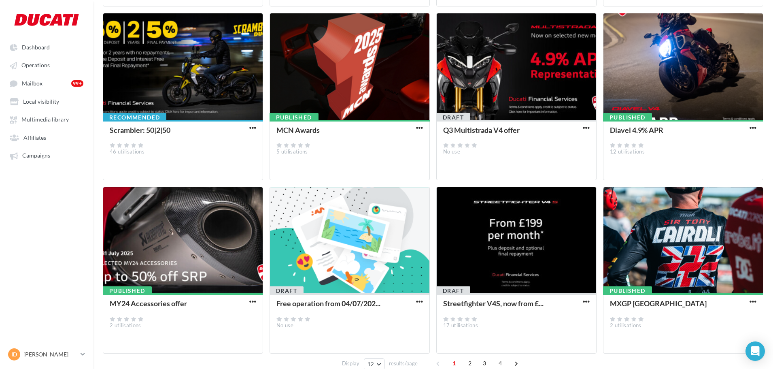
scroll to position [264, 0]
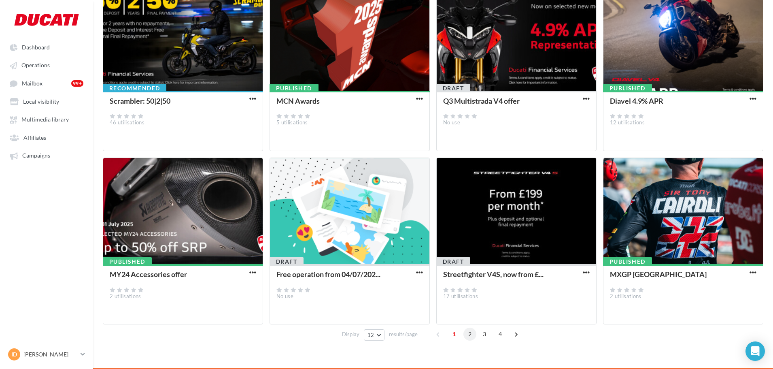
click at [419, 310] on span "2" at bounding box center [470, 334] width 13 height 13
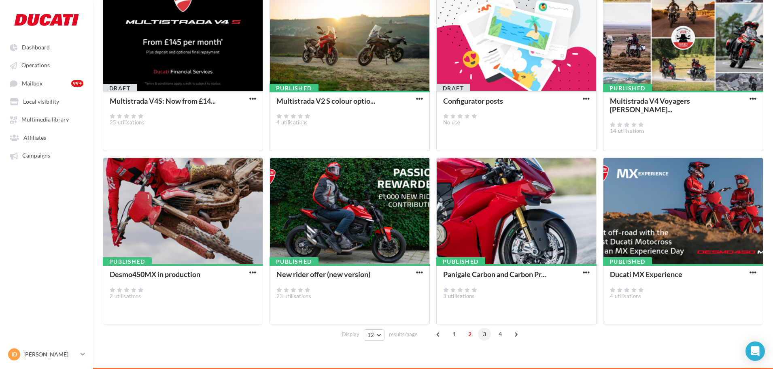
click at [419, 310] on span "3" at bounding box center [484, 334] width 13 height 13
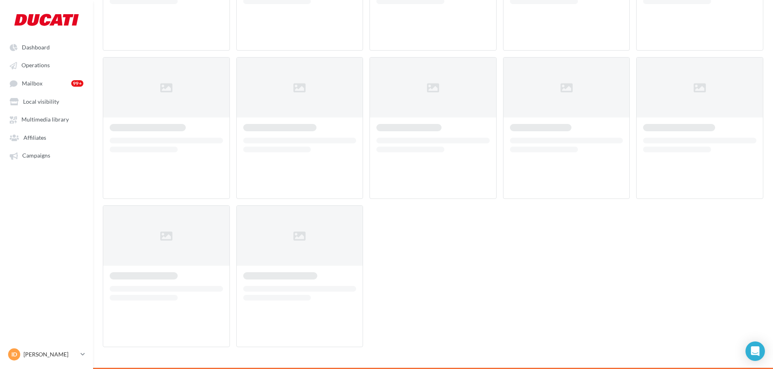
scroll to position [42, 0]
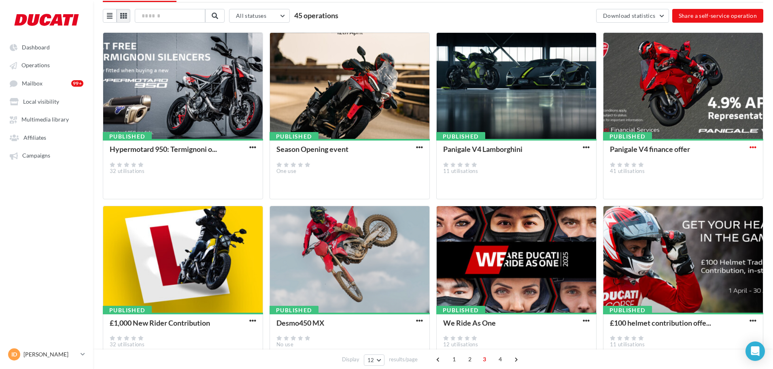
click at [419, 149] on span "button" at bounding box center [753, 147] width 7 height 7
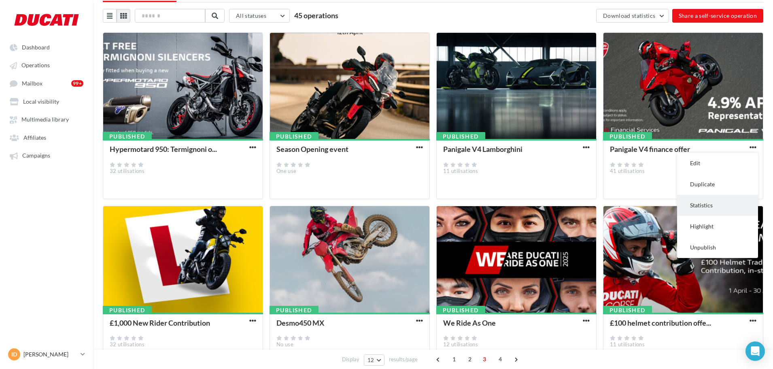
click at [419, 206] on button "Statistics" at bounding box center [717, 205] width 81 height 21
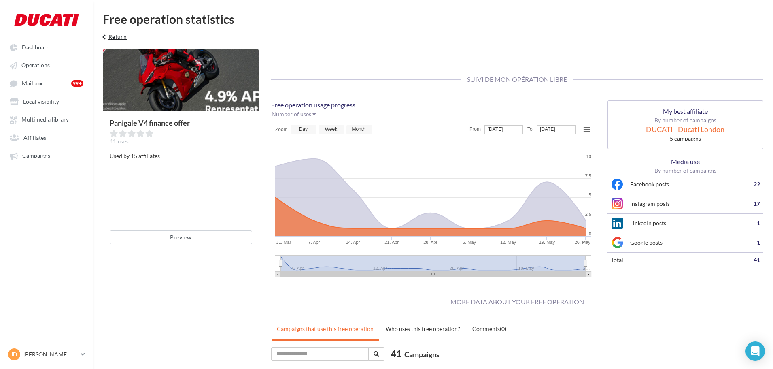
click at [105, 34] on icon "keyboard_arrow_left" at bounding box center [104, 37] width 9 height 8
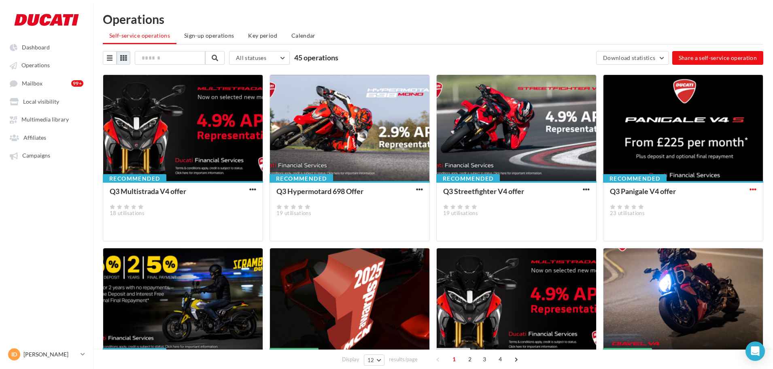
click at [419, 188] on span "button" at bounding box center [753, 189] width 7 height 7
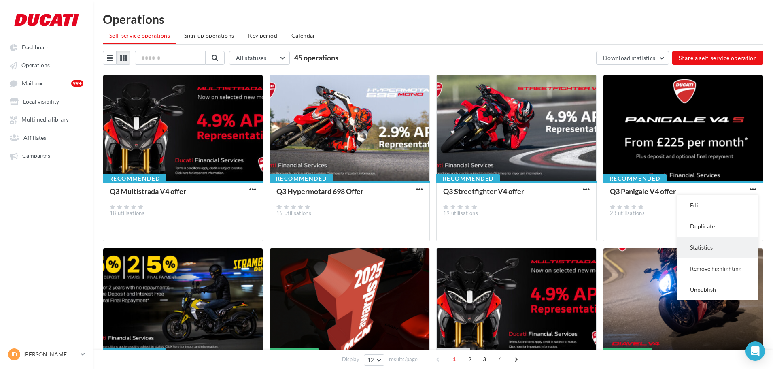
click at [419, 248] on button "Statistics" at bounding box center [717, 247] width 81 height 21
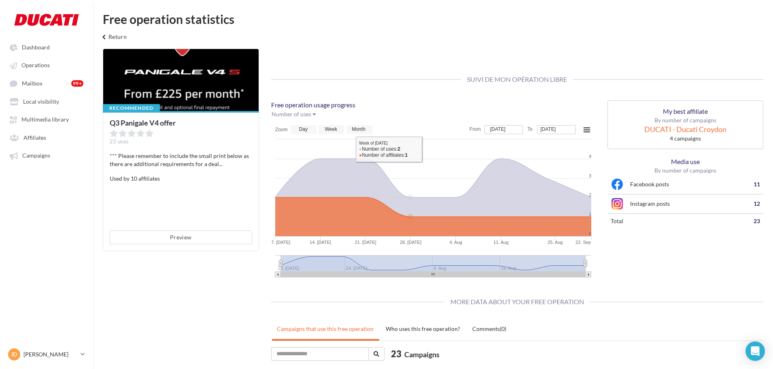
click at [162, 74] on div at bounding box center [180, 80] width 155 height 63
click at [169, 233] on button "Preview" at bounding box center [181, 237] width 143 height 14
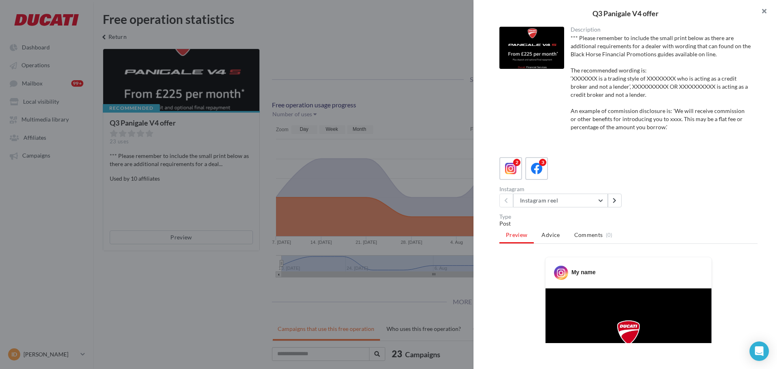
click at [419, 13] on button "button" at bounding box center [761, 12] width 32 height 24
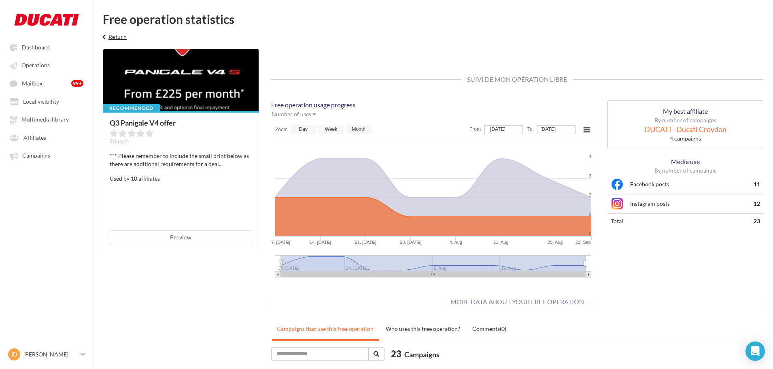
click at [110, 35] on button "keyboard_arrow_left Return" at bounding box center [113, 40] width 34 height 16
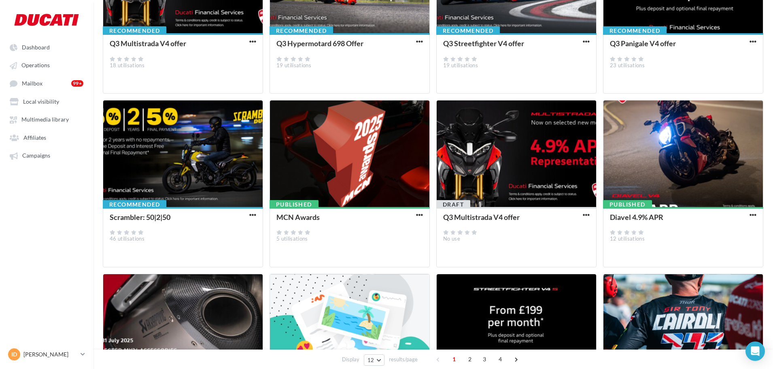
scroll to position [264, 0]
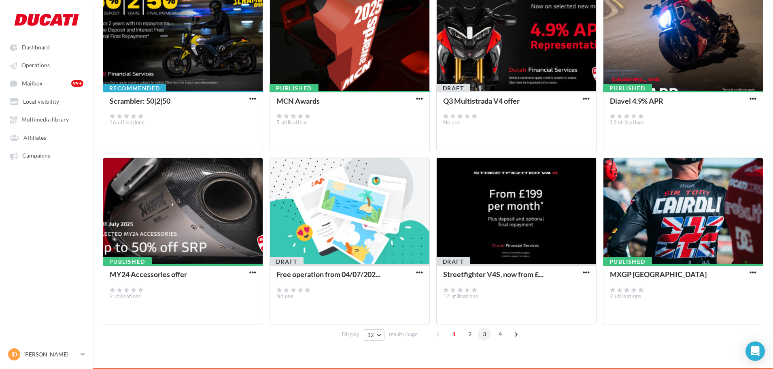
click at [419, 310] on span "3" at bounding box center [484, 334] width 13 height 13
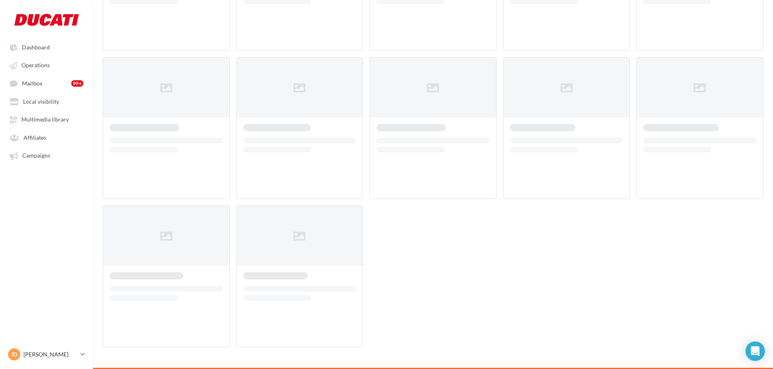
scroll to position [42, 0]
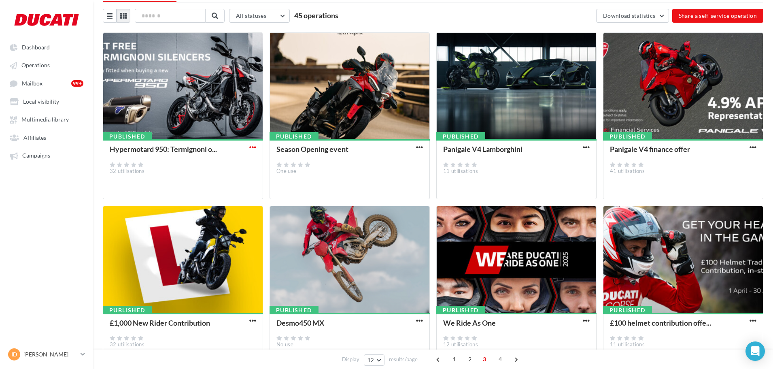
click at [252, 145] on span "button" at bounding box center [252, 147] width 7 height 7
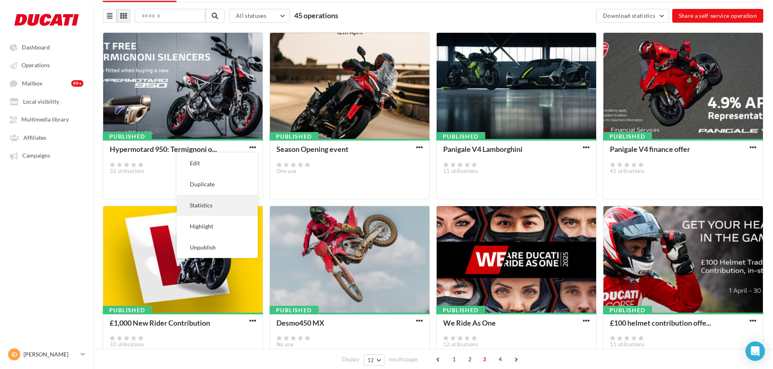
click at [218, 200] on button "Statistics" at bounding box center [217, 205] width 81 height 21
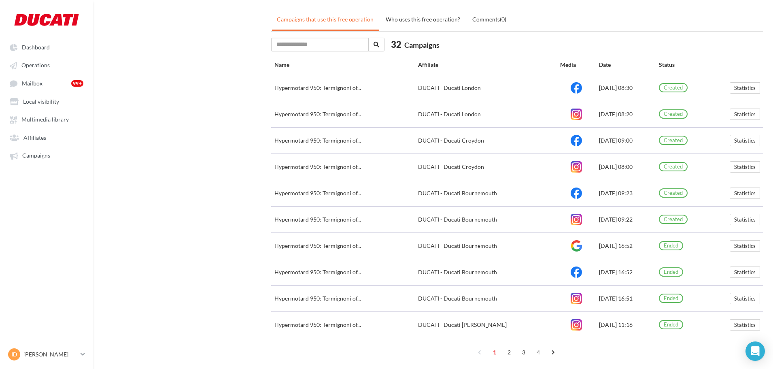
scroll to position [329, 0]
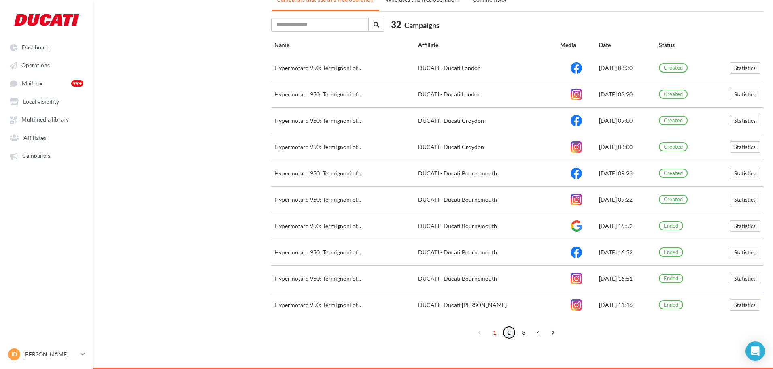
click at [419, 310] on link "2" at bounding box center [509, 332] width 13 height 13
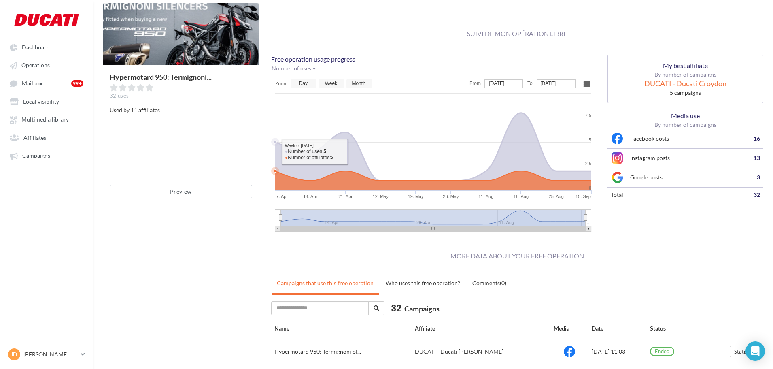
scroll to position [0, 0]
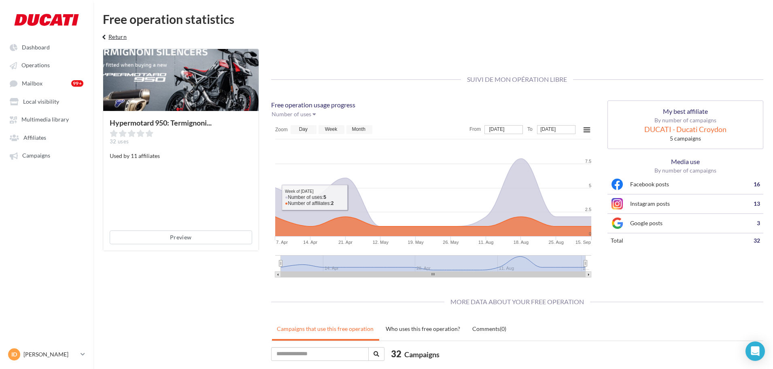
click at [107, 33] on icon "keyboard_arrow_left" at bounding box center [104, 37] width 9 height 8
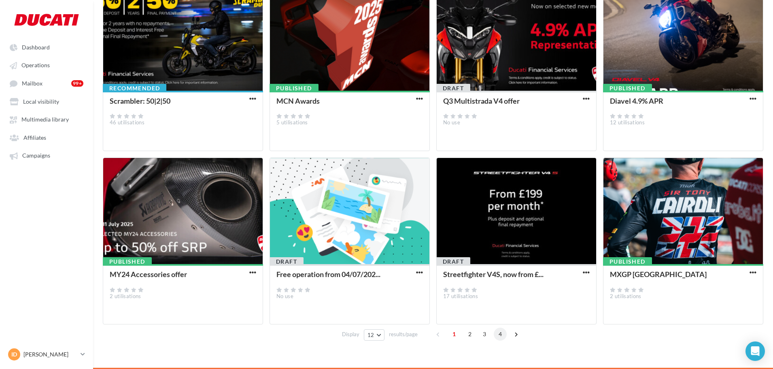
click at [419, 310] on span "4" at bounding box center [500, 334] width 13 height 13
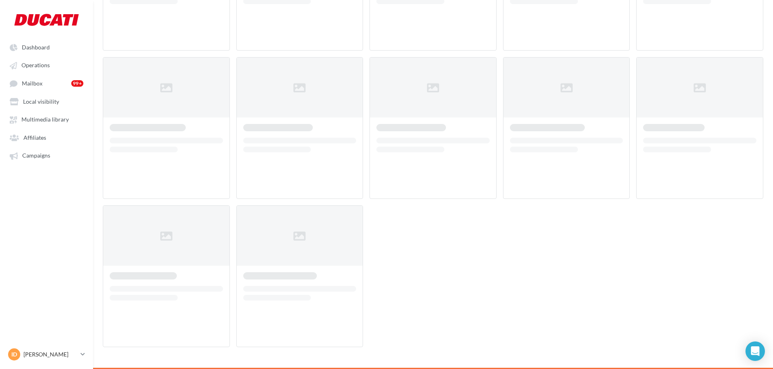
scroll to position [42, 0]
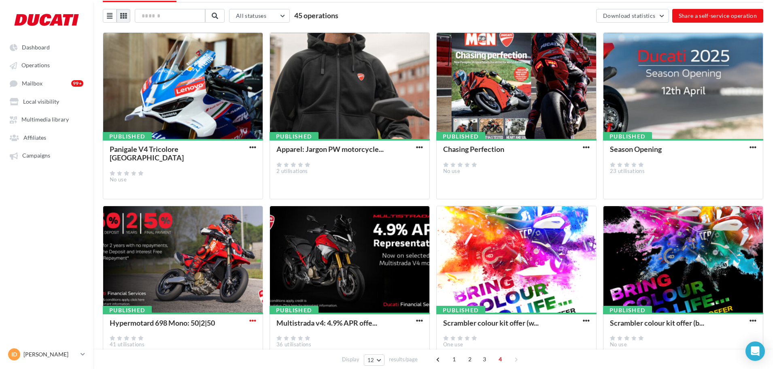
click at [250, 310] on span "button" at bounding box center [252, 320] width 7 height 7
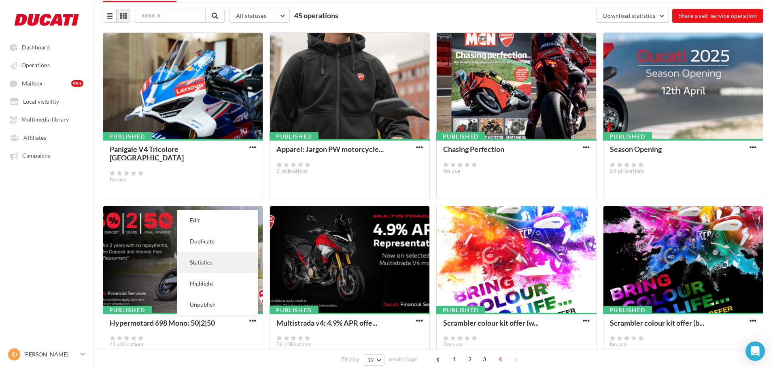
click at [208, 263] on button "Statistics" at bounding box center [217, 262] width 81 height 21
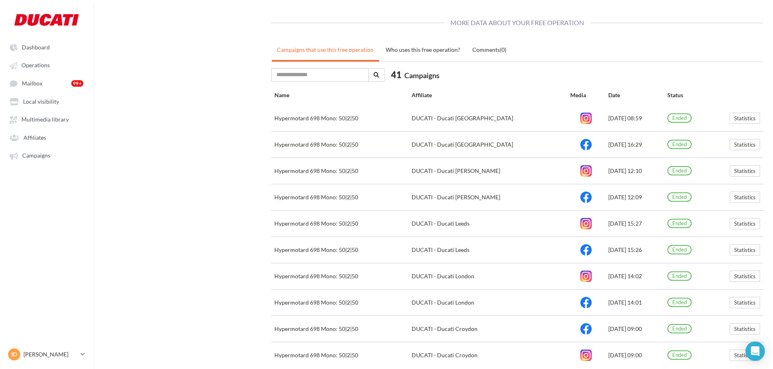
scroll to position [329, 0]
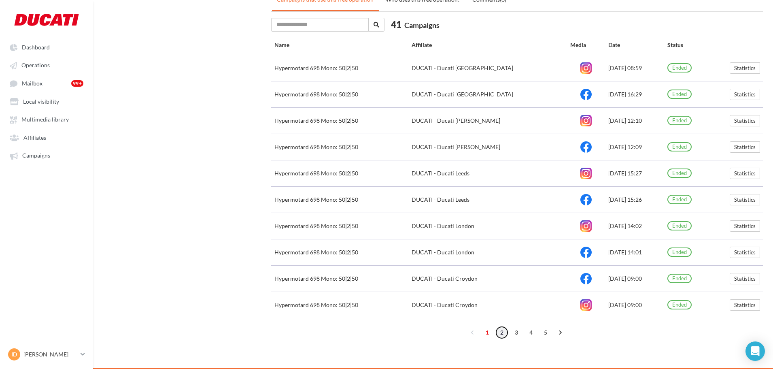
click at [419, 310] on link "2" at bounding box center [502, 332] width 13 height 13
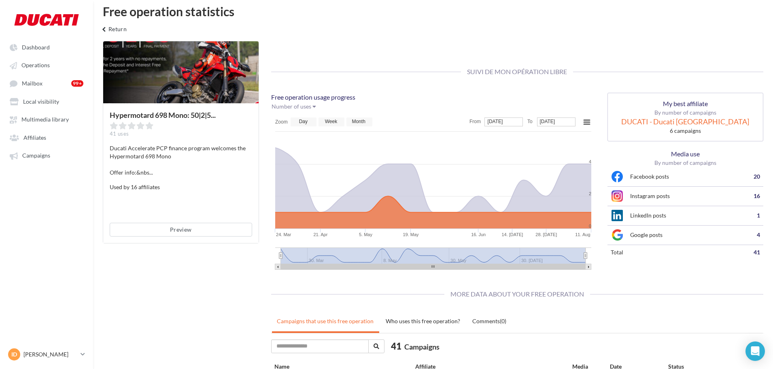
scroll to position [5, 0]
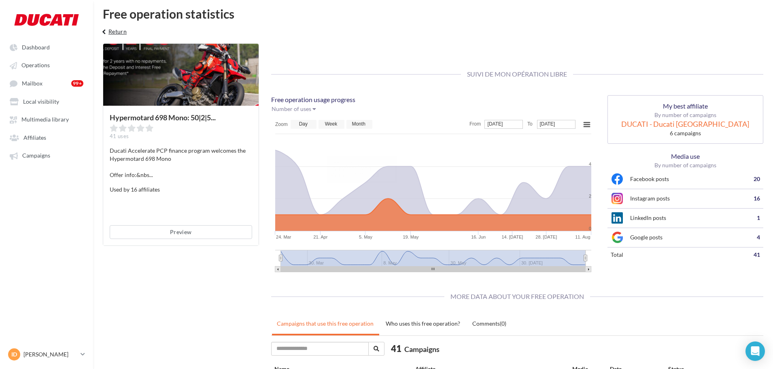
click at [117, 36] on button "keyboard_arrow_left Return" at bounding box center [113, 34] width 34 height 16
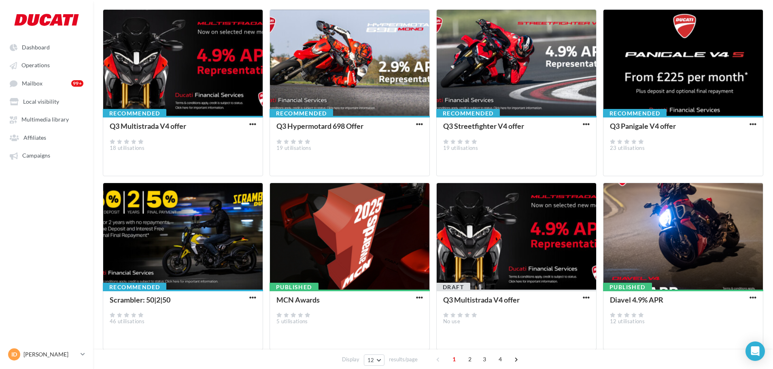
scroll to position [167, 0]
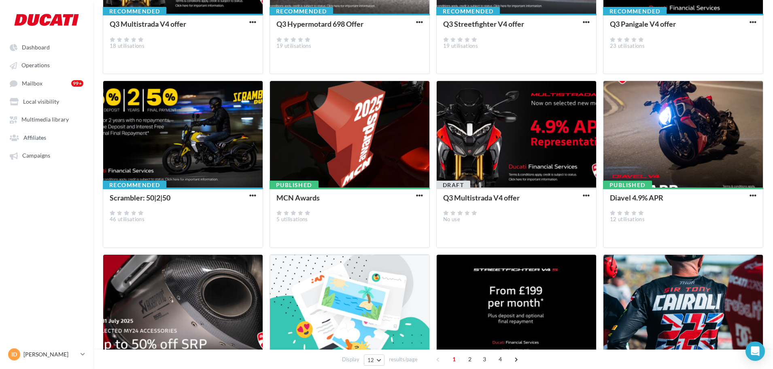
click at [245, 195] on div "Scrambler: 50|2|50" at bounding box center [178, 198] width 137 height 9
click at [253, 195] on span "button" at bounding box center [252, 195] width 7 height 7
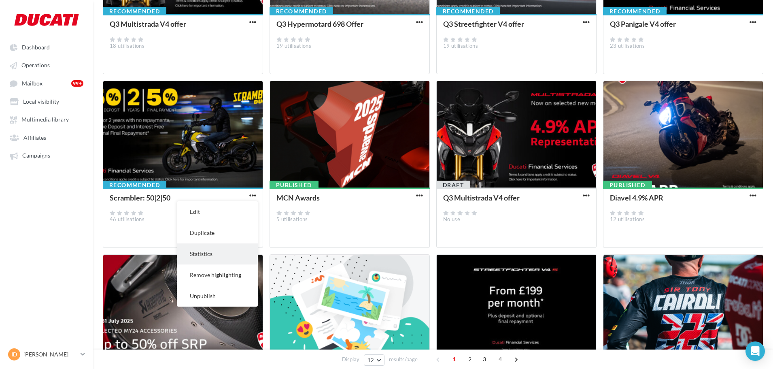
click at [220, 254] on button "Statistics" at bounding box center [217, 253] width 81 height 21
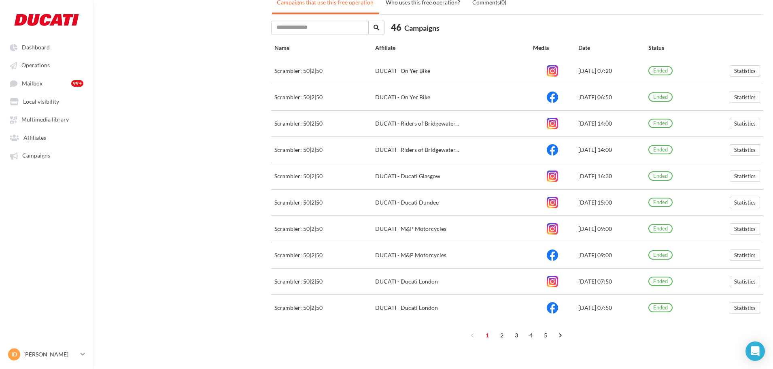
scroll to position [329, 0]
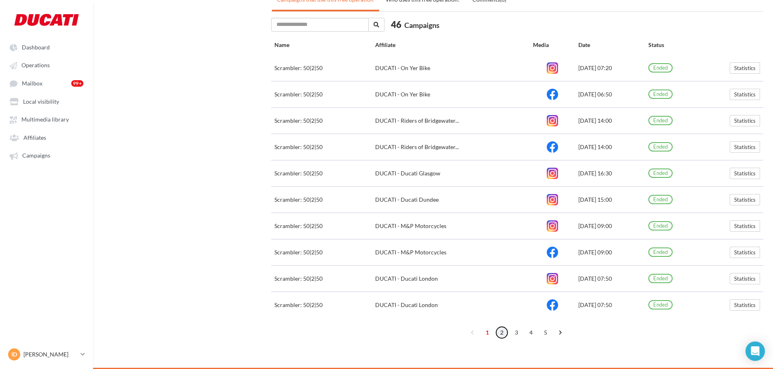
click at [419, 310] on link "2" at bounding box center [502, 332] width 13 height 13
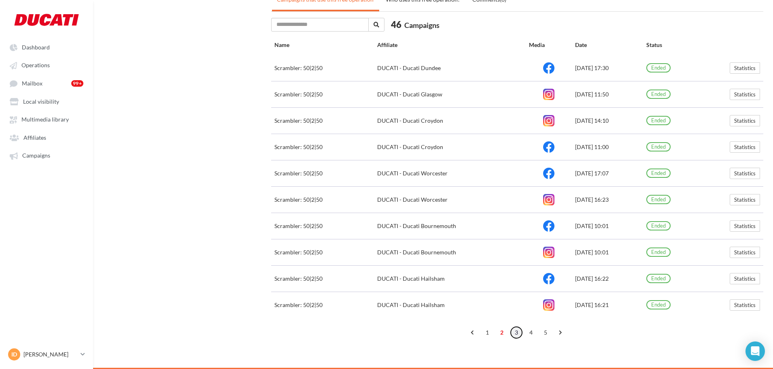
click at [419, 310] on link "3" at bounding box center [516, 332] width 13 height 13
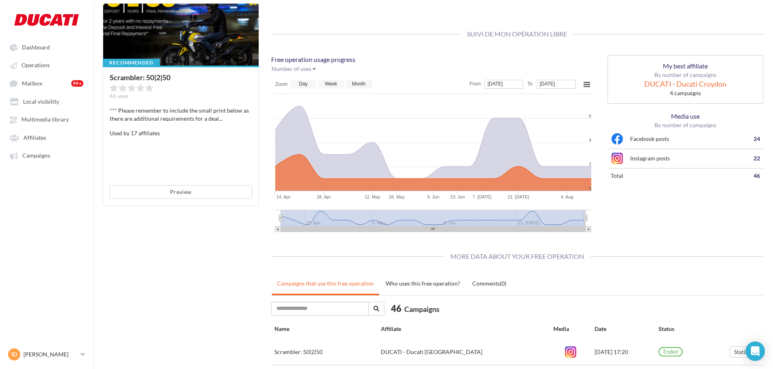
scroll to position [0, 0]
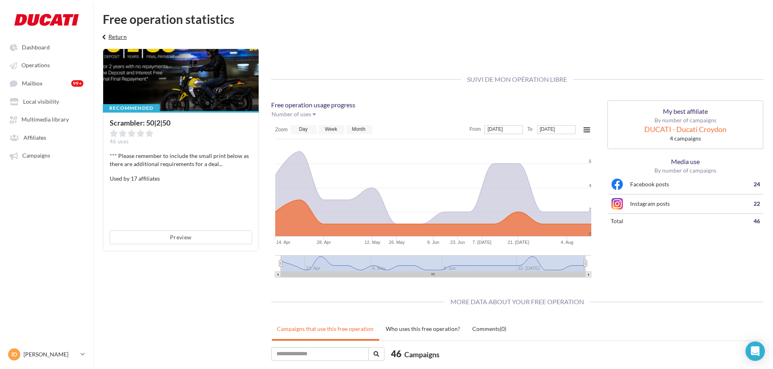
click at [110, 35] on button "keyboard_arrow_left Return" at bounding box center [113, 40] width 34 height 16
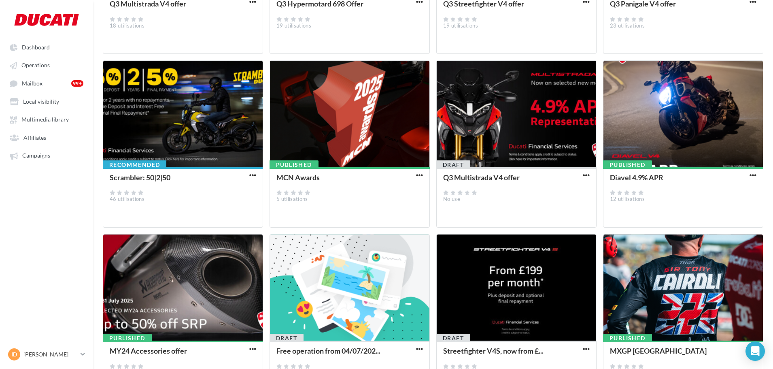
scroll to position [264, 0]
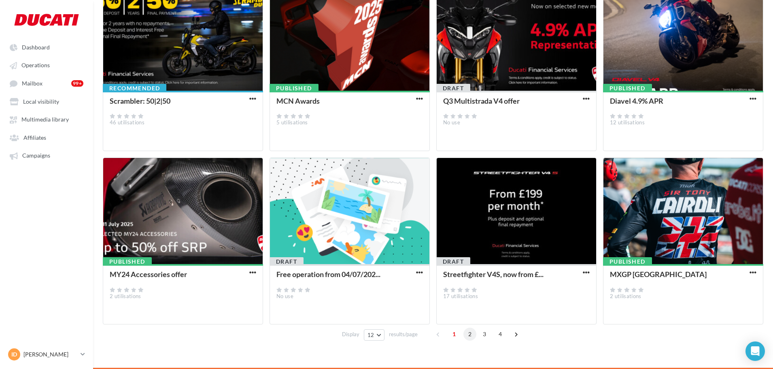
click at [419, 310] on span "2" at bounding box center [470, 334] width 13 height 13
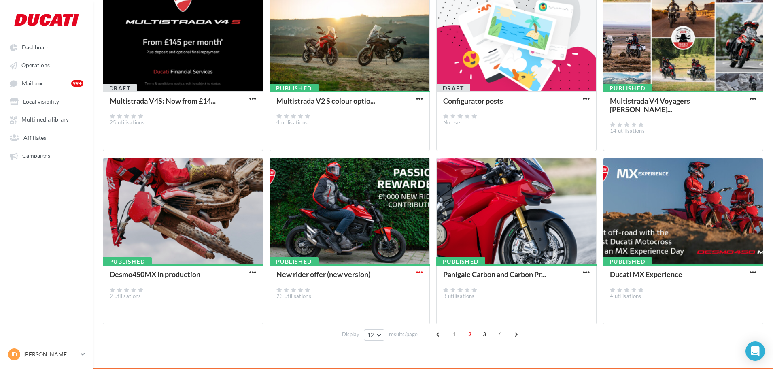
click at [418, 272] on span "button" at bounding box center [419, 272] width 7 height 7
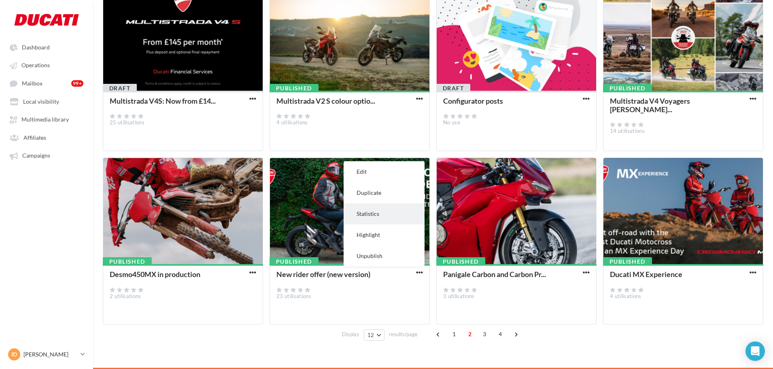
click at [374, 212] on button "Statistics" at bounding box center [384, 213] width 81 height 21
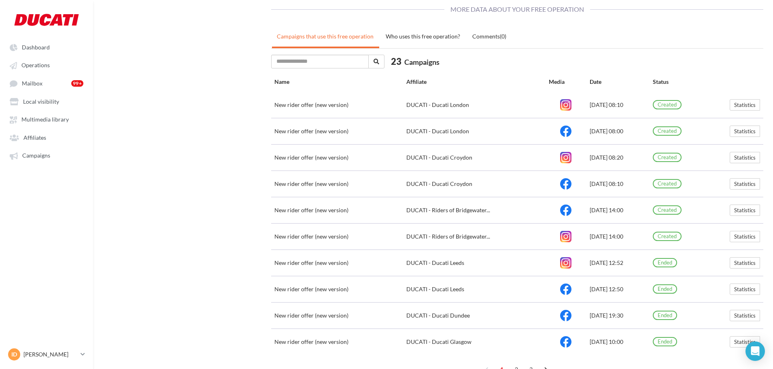
scroll to position [329, 0]
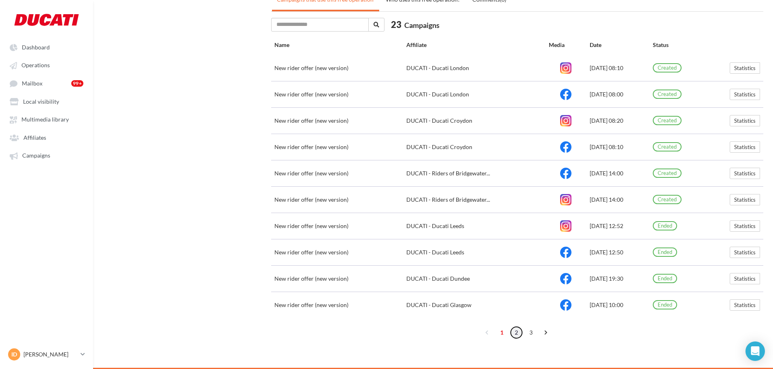
click at [419, 310] on link "2" at bounding box center [516, 332] width 13 height 13
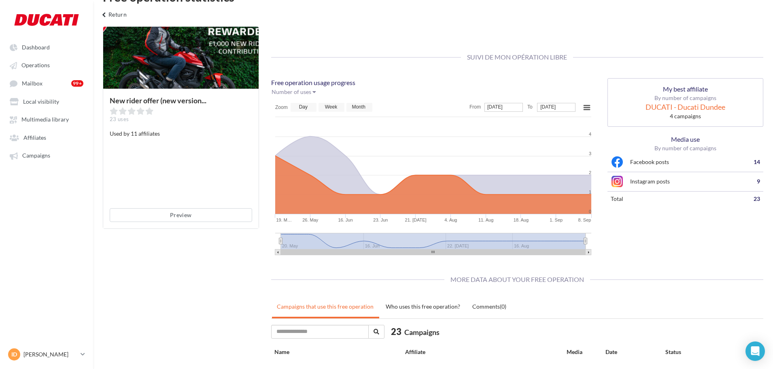
scroll to position [0, 0]
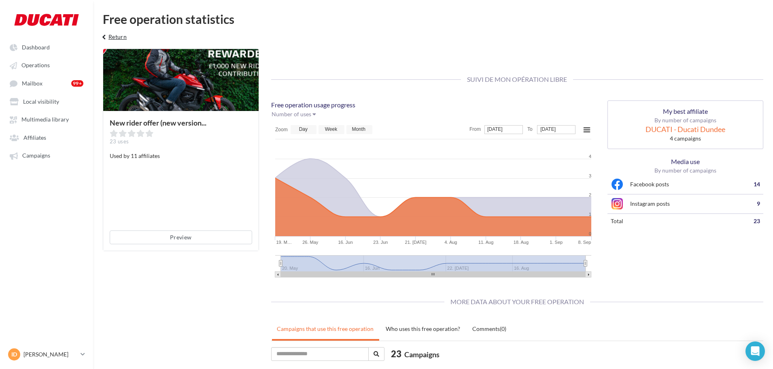
click at [120, 38] on button "keyboard_arrow_left Return" at bounding box center [113, 40] width 34 height 16
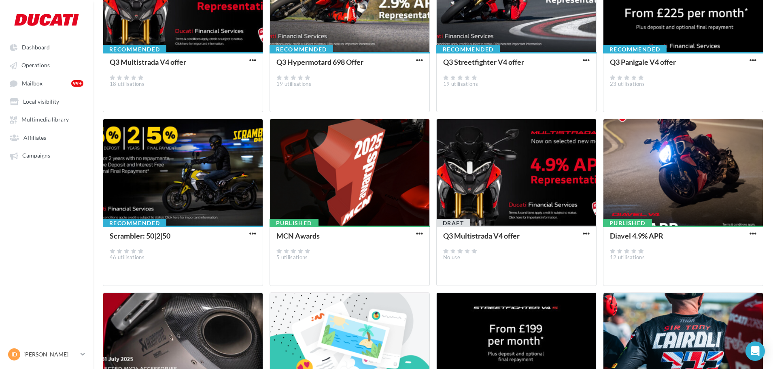
scroll to position [264, 0]
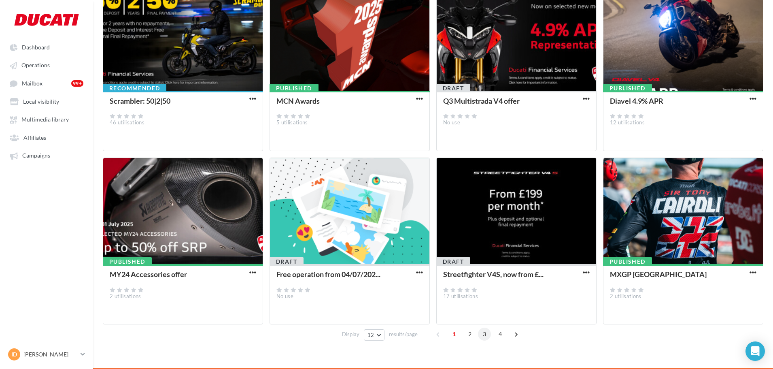
click at [419, 310] on span "3" at bounding box center [484, 334] width 13 height 13
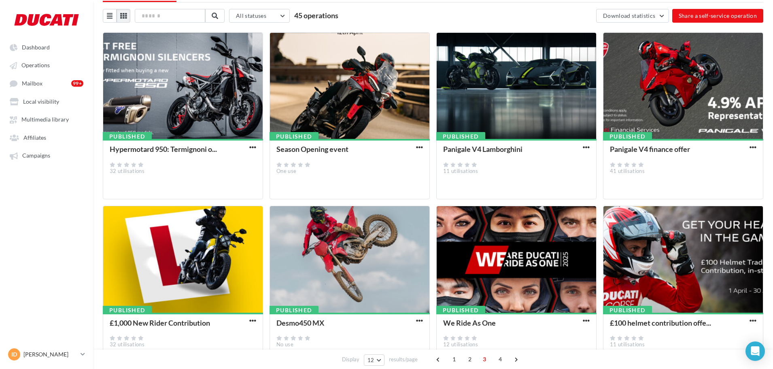
click at [254, 151] on button "button" at bounding box center [253, 148] width 10 height 8
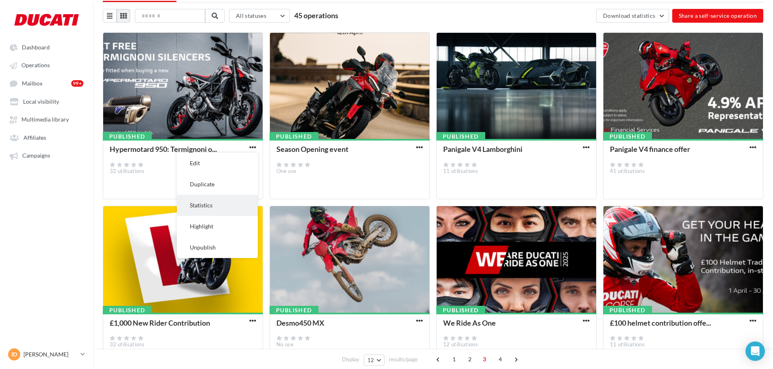
click at [228, 204] on button "Statistics" at bounding box center [217, 205] width 81 height 21
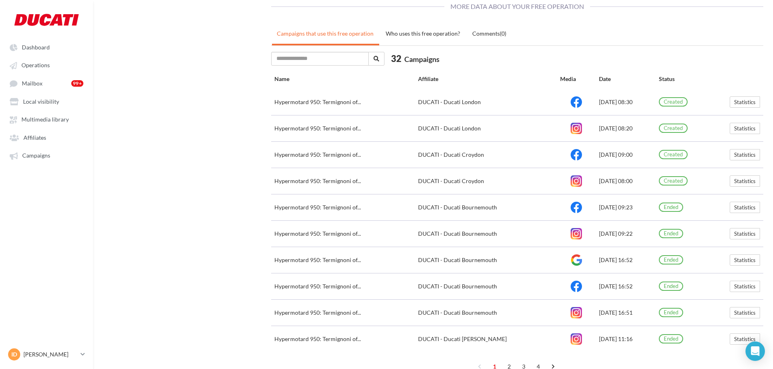
scroll to position [329, 0]
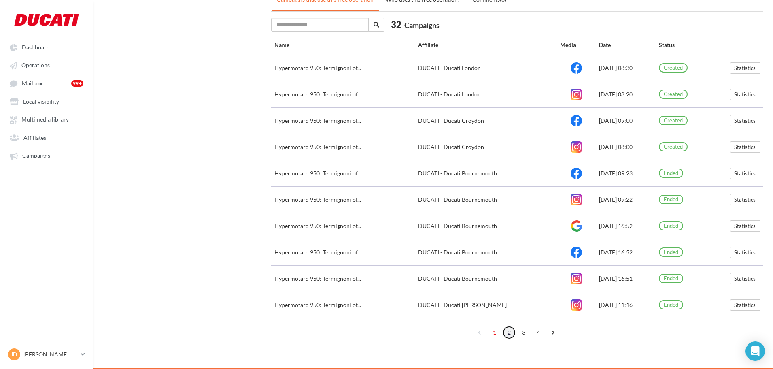
click at [419, 310] on link "2" at bounding box center [509, 332] width 13 height 13
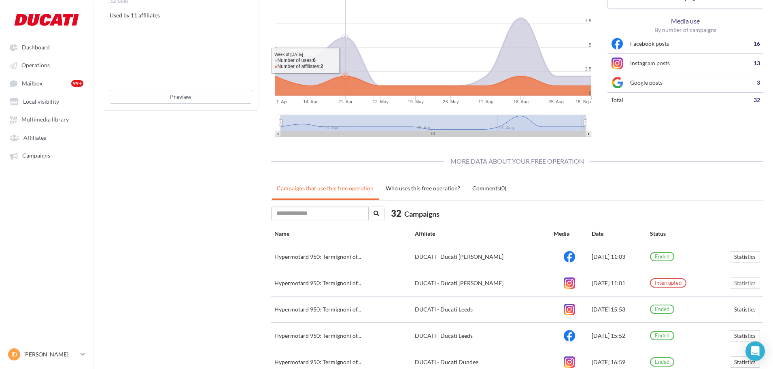
scroll to position [5, 0]
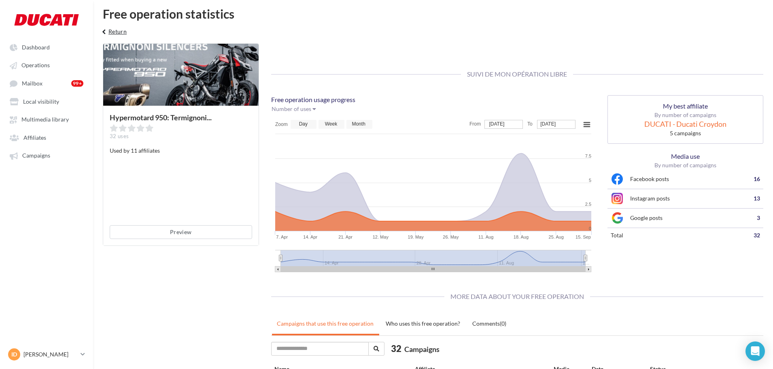
click at [119, 34] on button "keyboard_arrow_left Return" at bounding box center [113, 34] width 34 height 16
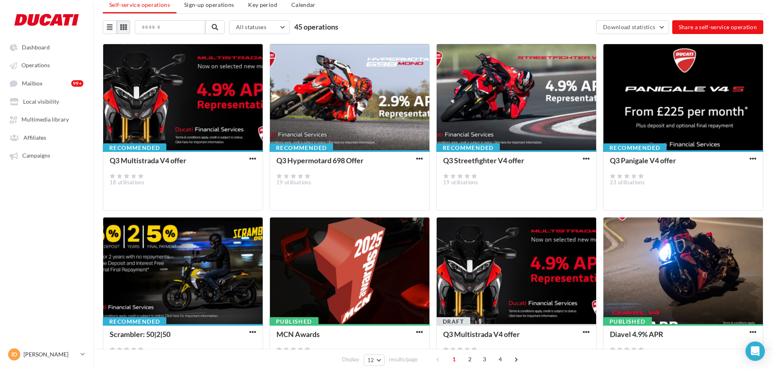
scroll to position [86, 0]
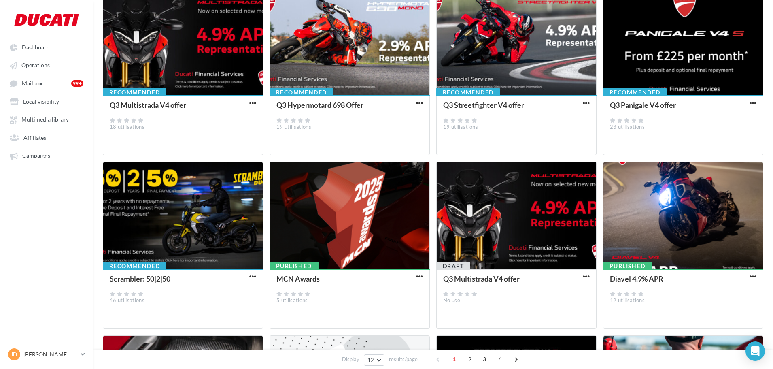
click at [419, 279] on div "Published Diavel 4.9% [DATE] utilisations" at bounding box center [684, 297] width 160 height 59
click at [419, 279] on span "button" at bounding box center [753, 276] width 7 height 7
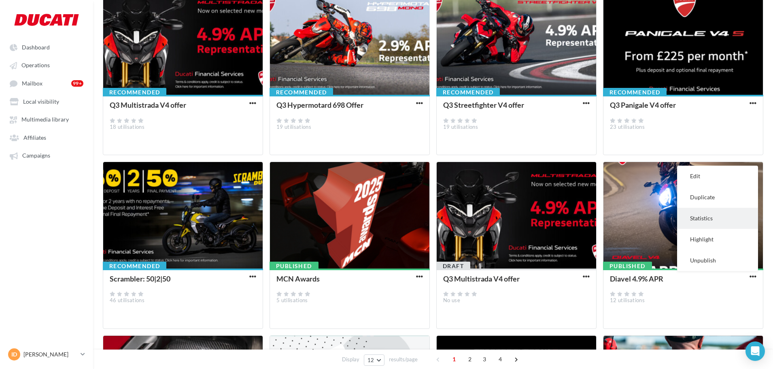
click at [419, 220] on button "Statistics" at bounding box center [717, 218] width 81 height 21
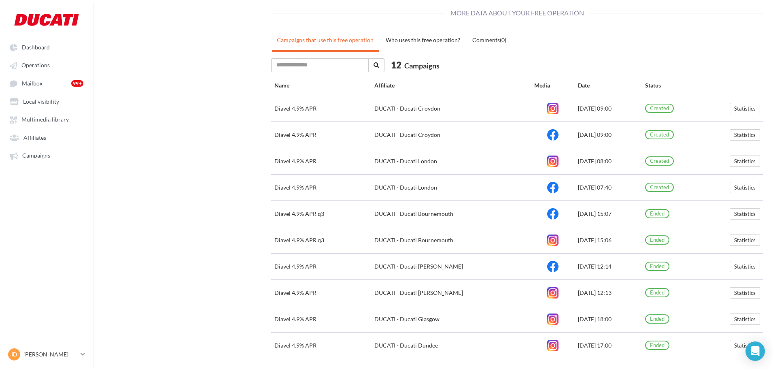
scroll to position [329, 0]
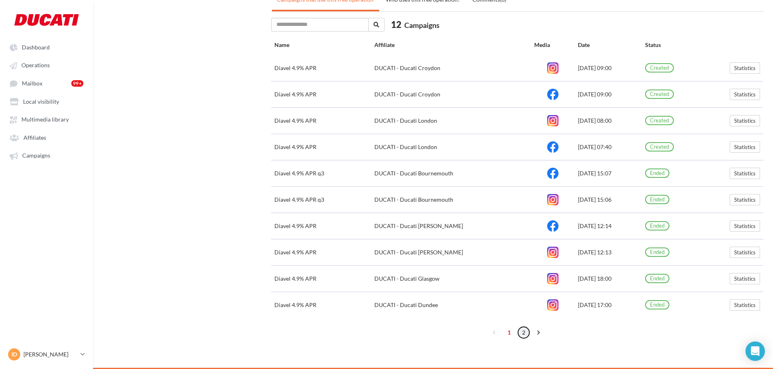
click at [419, 310] on link "2" at bounding box center [523, 332] width 13 height 13
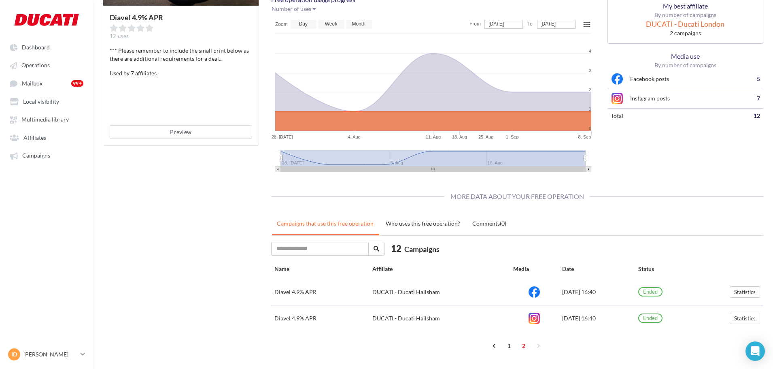
scroll to position [119, 0]
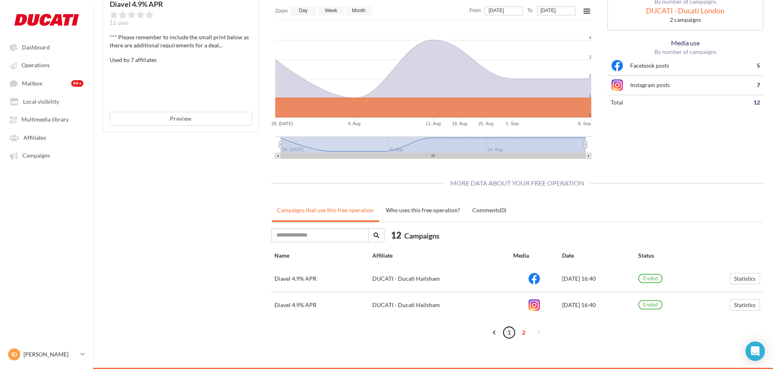
click at [419, 310] on link "1" at bounding box center [509, 332] width 13 height 13
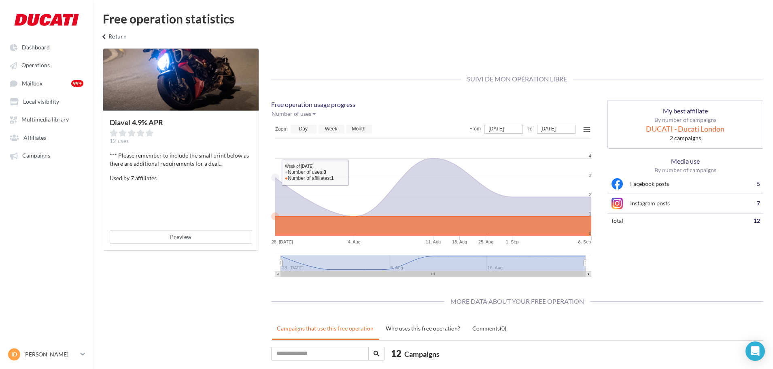
scroll to position [0, 0]
click at [121, 36] on button "keyboard_arrow_left Return" at bounding box center [113, 40] width 34 height 16
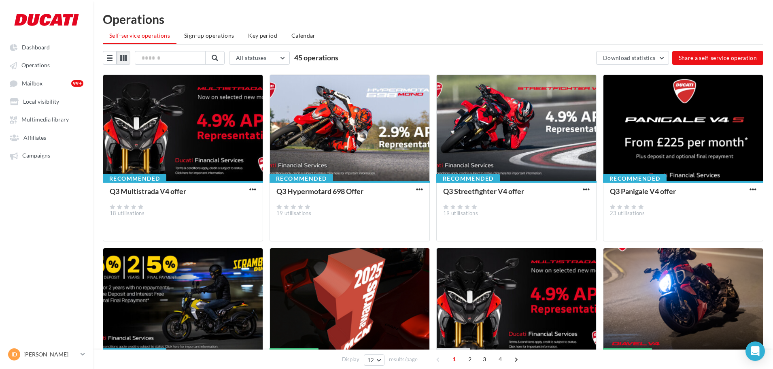
scroll to position [264, 0]
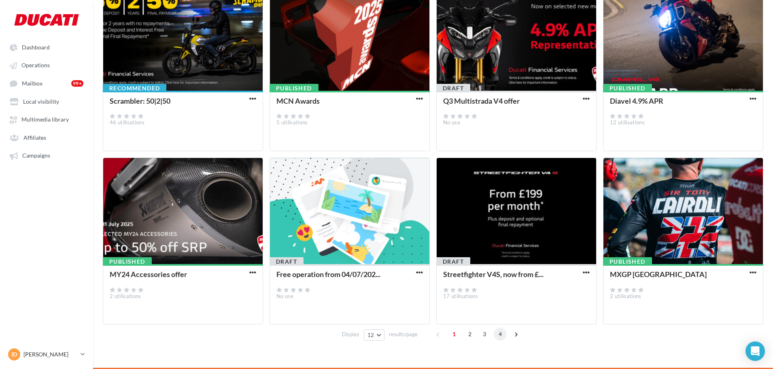
click at [419, 310] on span "4" at bounding box center [500, 334] width 13 height 13
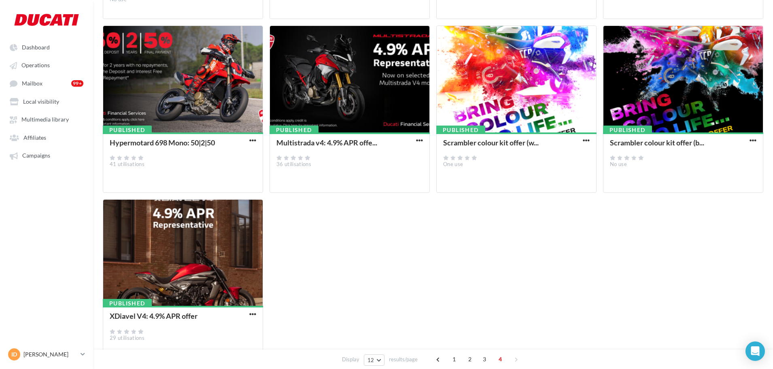
scroll to position [245, 0]
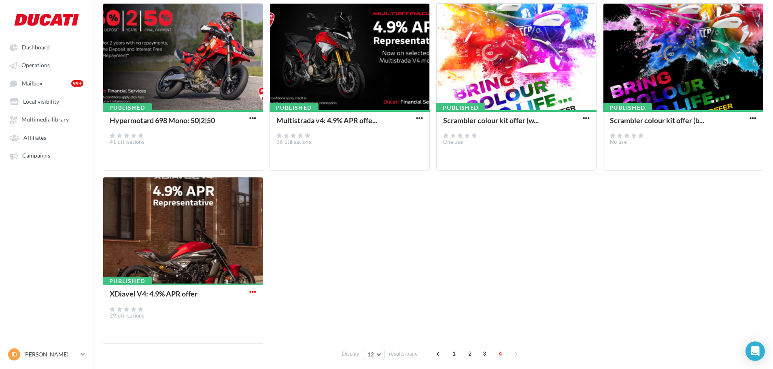
click at [252, 291] on span "button" at bounding box center [252, 291] width 7 height 7
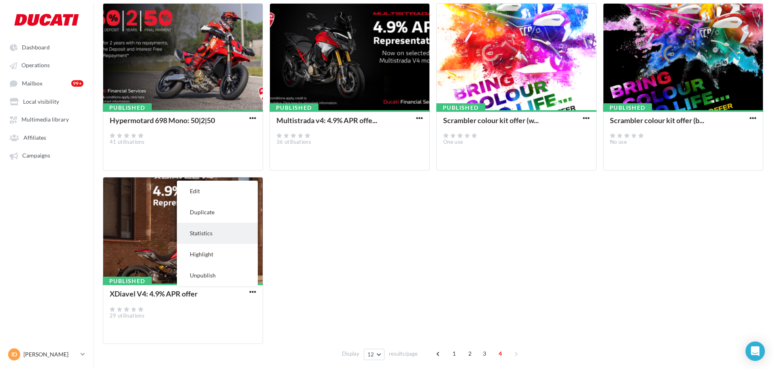
click at [208, 232] on button "Statistics" at bounding box center [217, 233] width 81 height 21
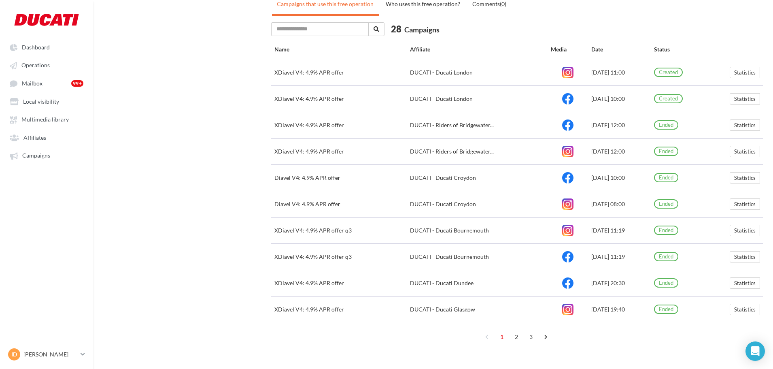
scroll to position [329, 0]
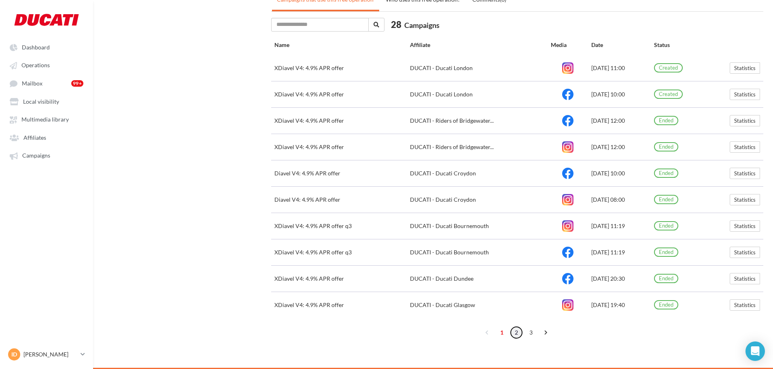
click at [419, 310] on link "2" at bounding box center [516, 332] width 13 height 13
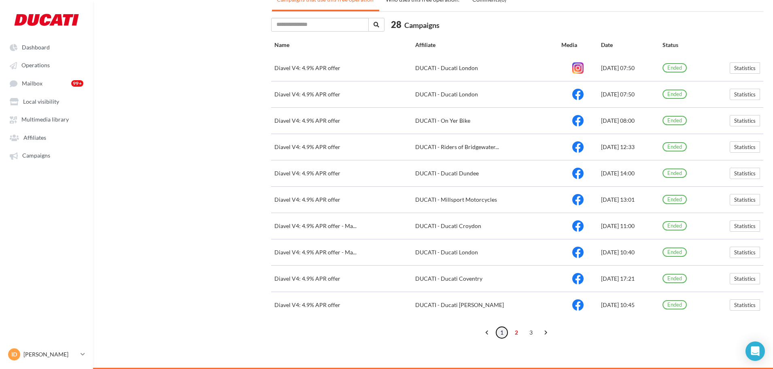
click at [419, 310] on link "1" at bounding box center [502, 332] width 13 height 13
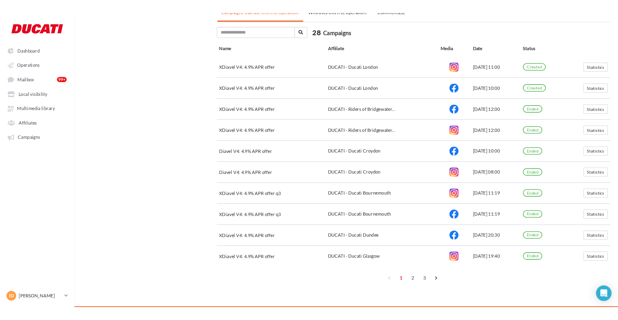
scroll to position [328, 0]
